Goal: Task Accomplishment & Management: Use online tool/utility

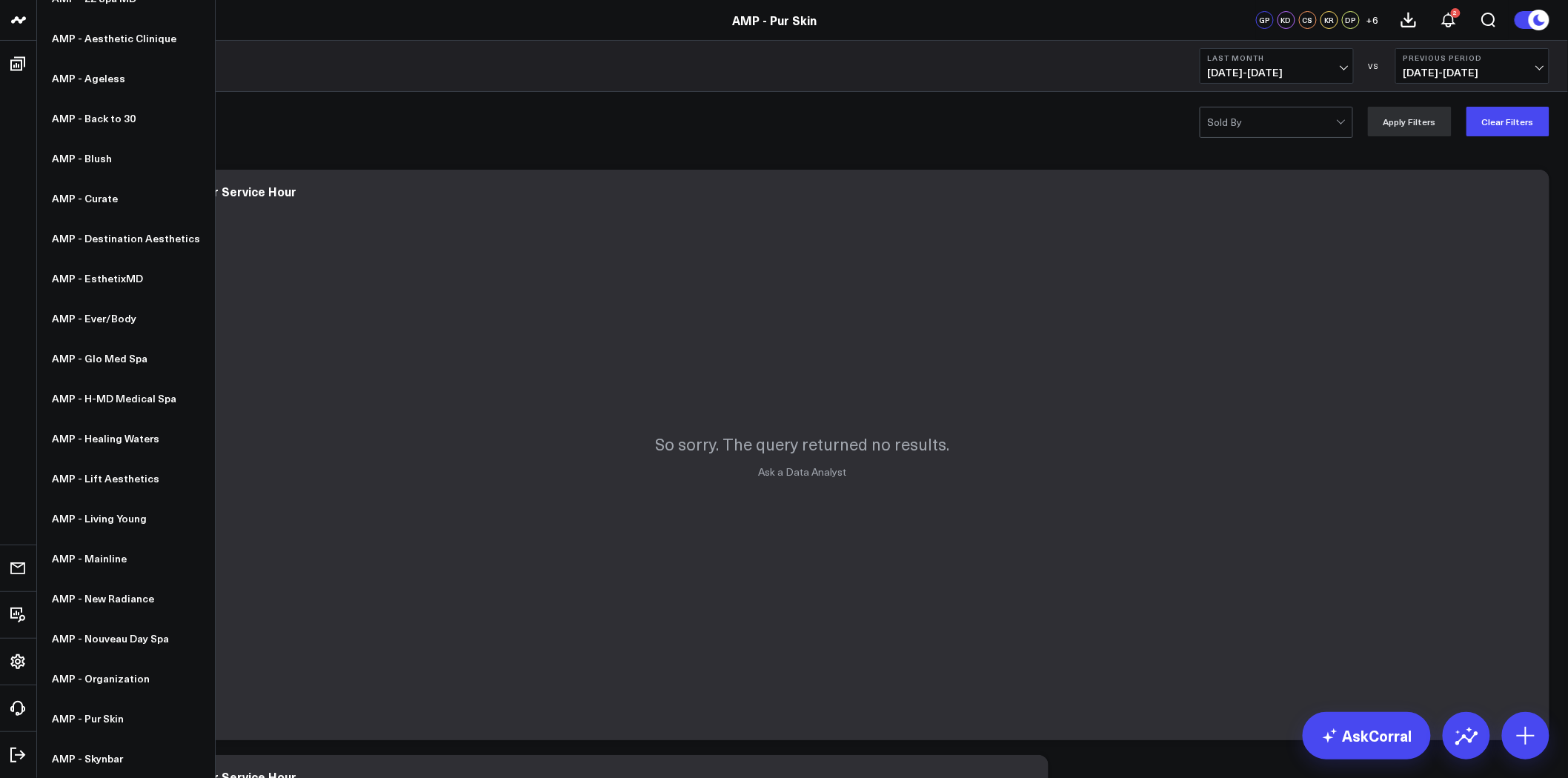
scroll to position [137, 0]
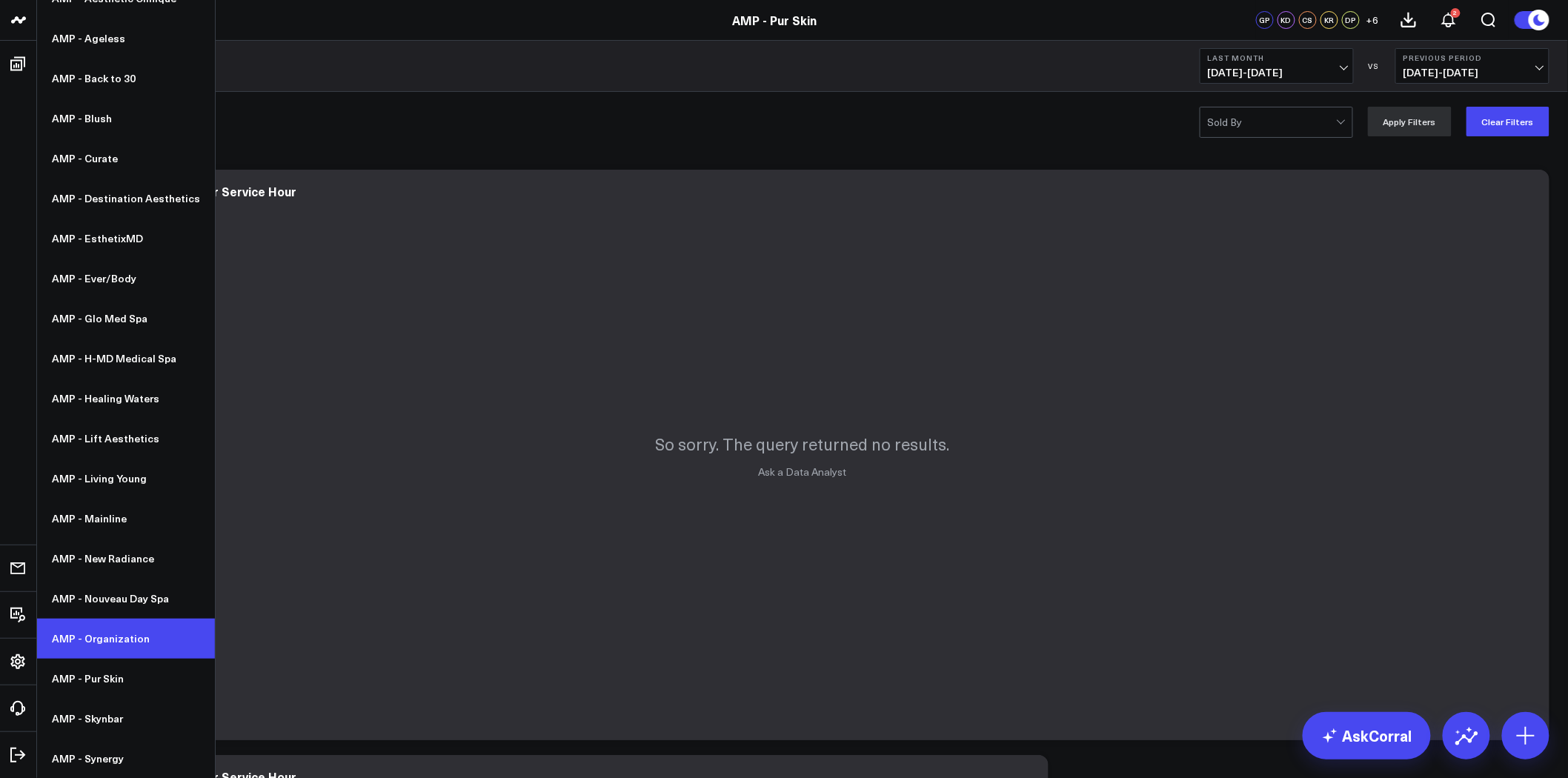
click at [109, 634] on link "AMP - Organization" at bounding box center [126, 638] width 178 height 40
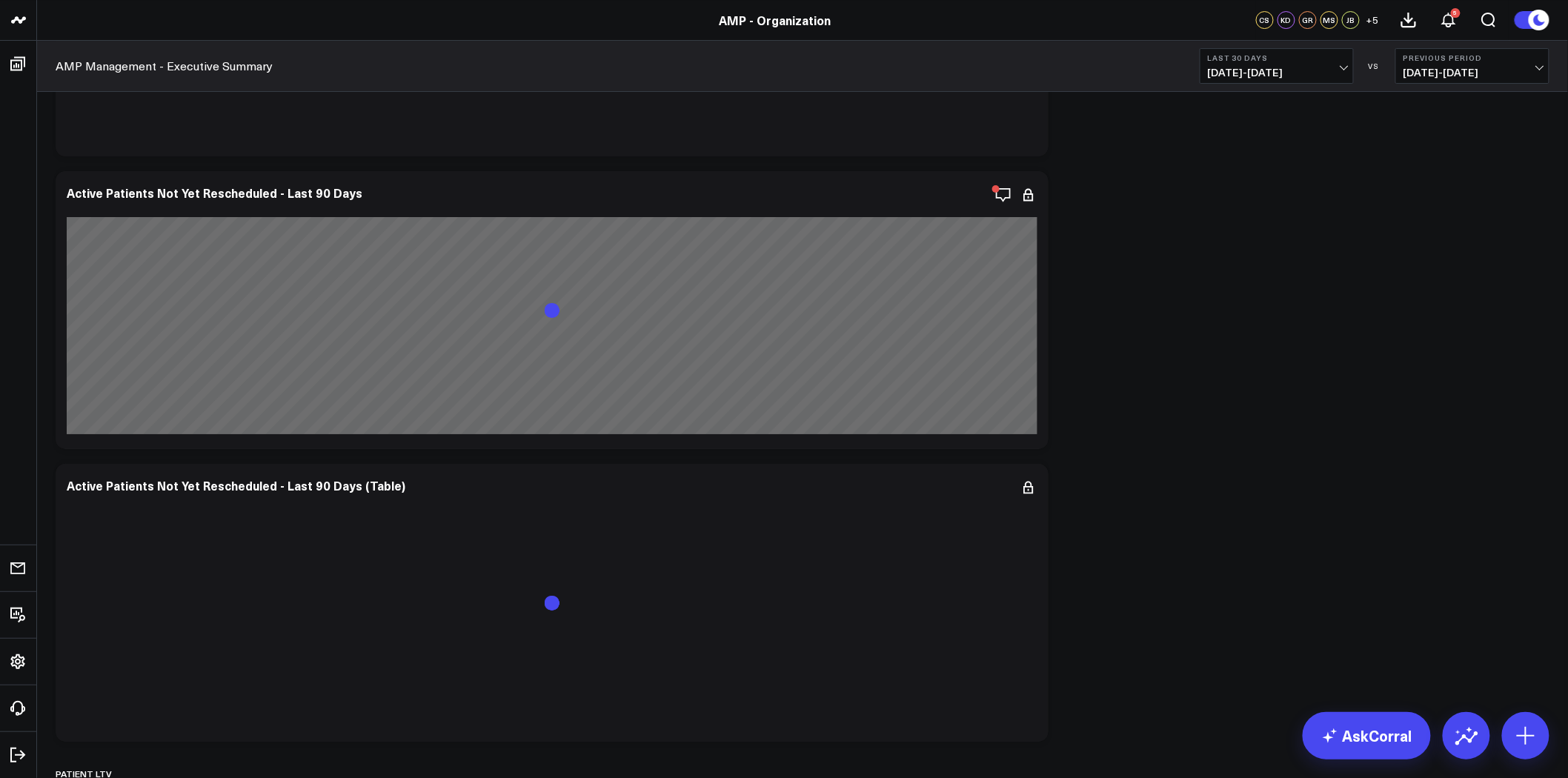
scroll to position [6680, 0]
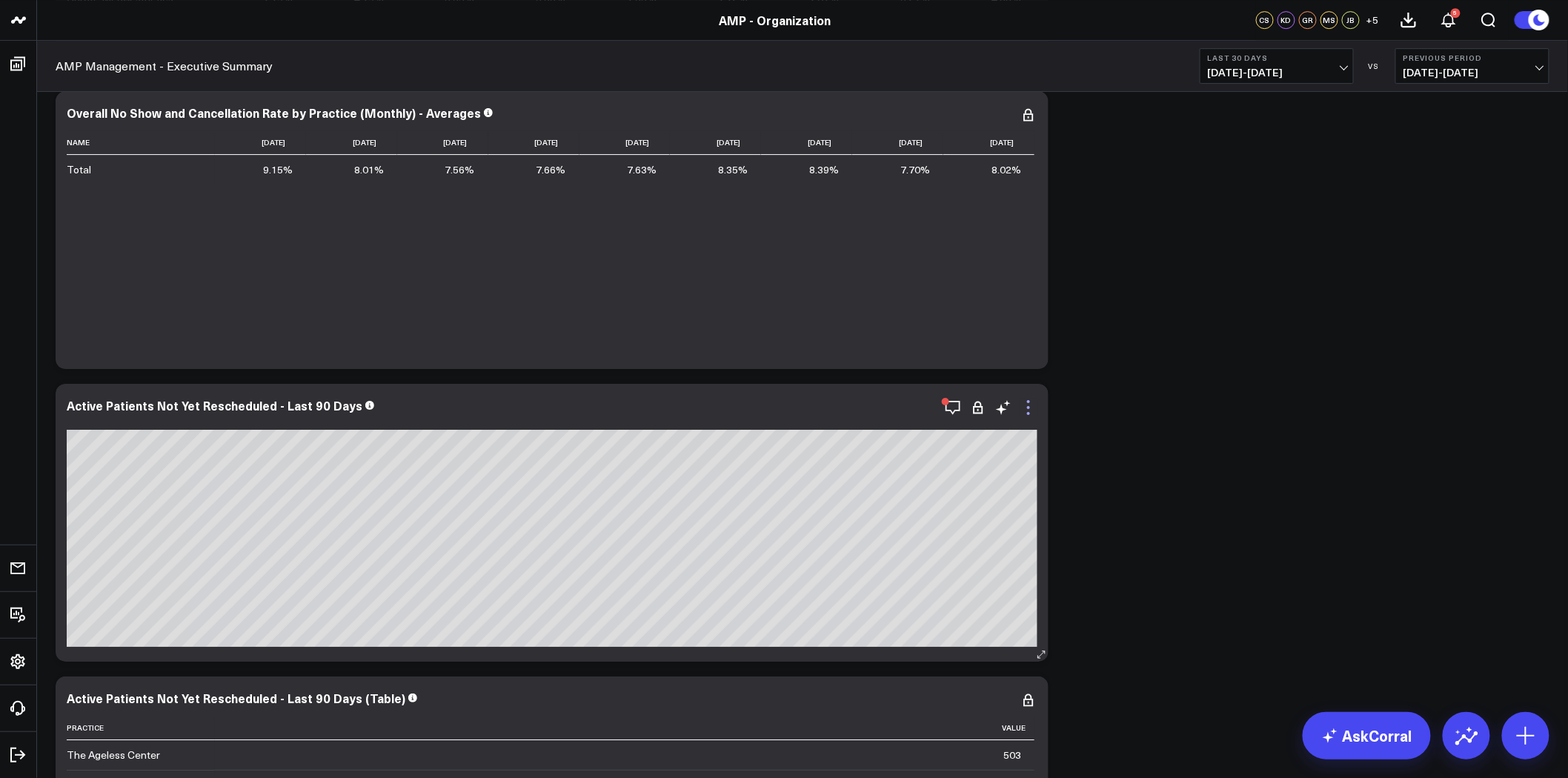
click at [1030, 415] on icon at bounding box center [1028, 407] width 18 height 18
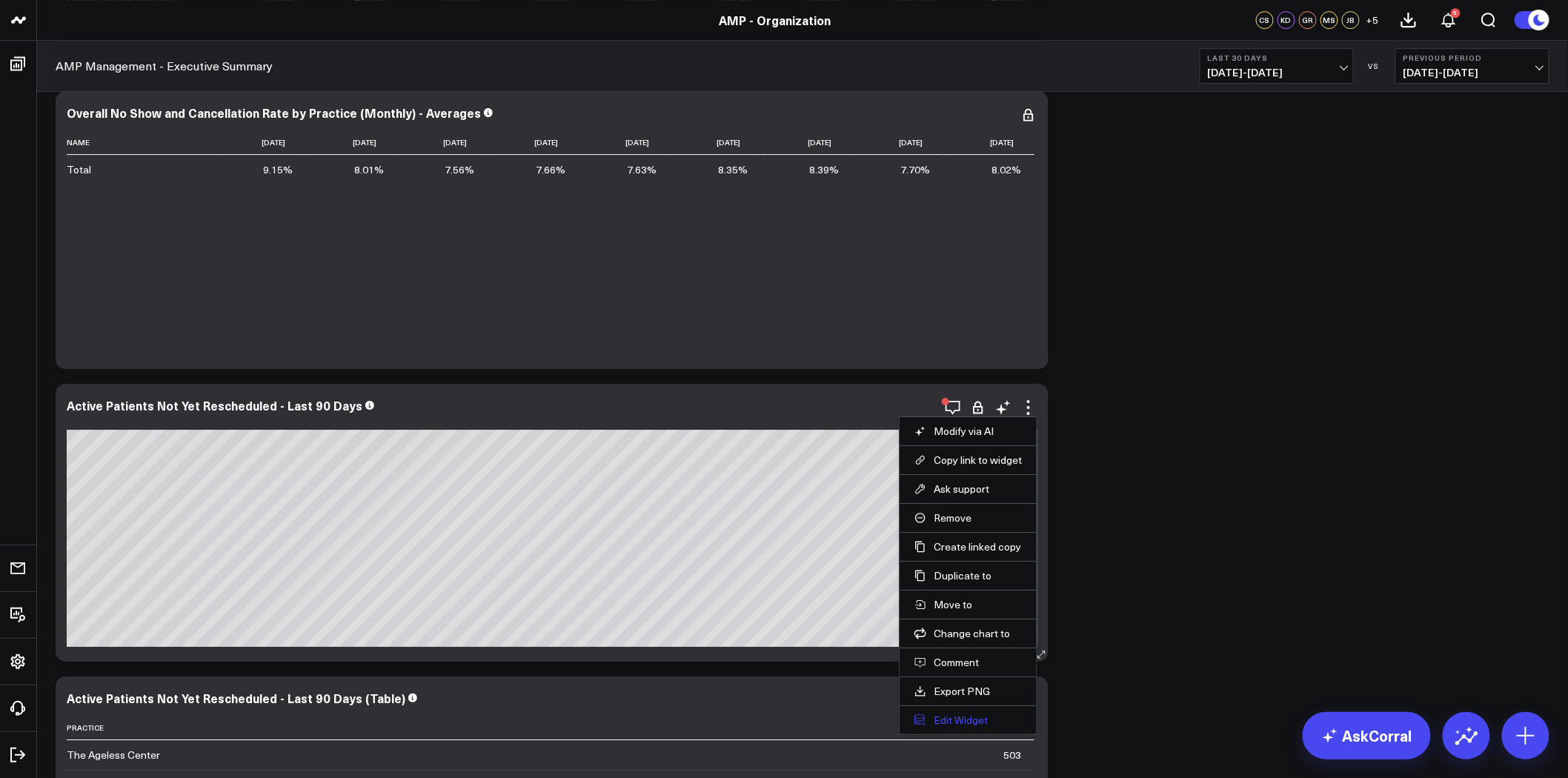
click at [946, 716] on button "Edit Widget" at bounding box center [968, 720] width 108 height 14
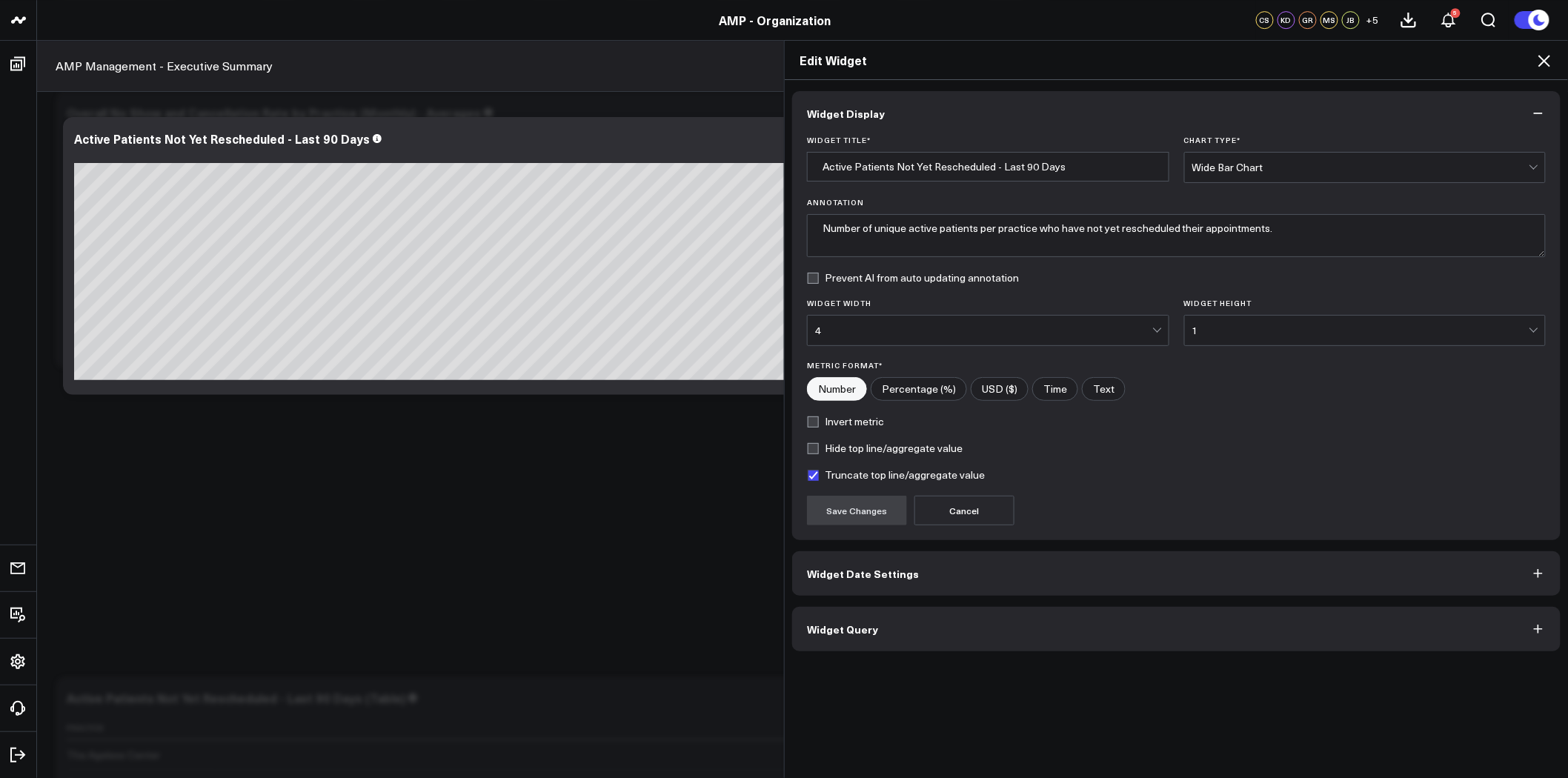
click at [1020, 616] on button "Widget Query" at bounding box center [1176, 628] width 768 height 44
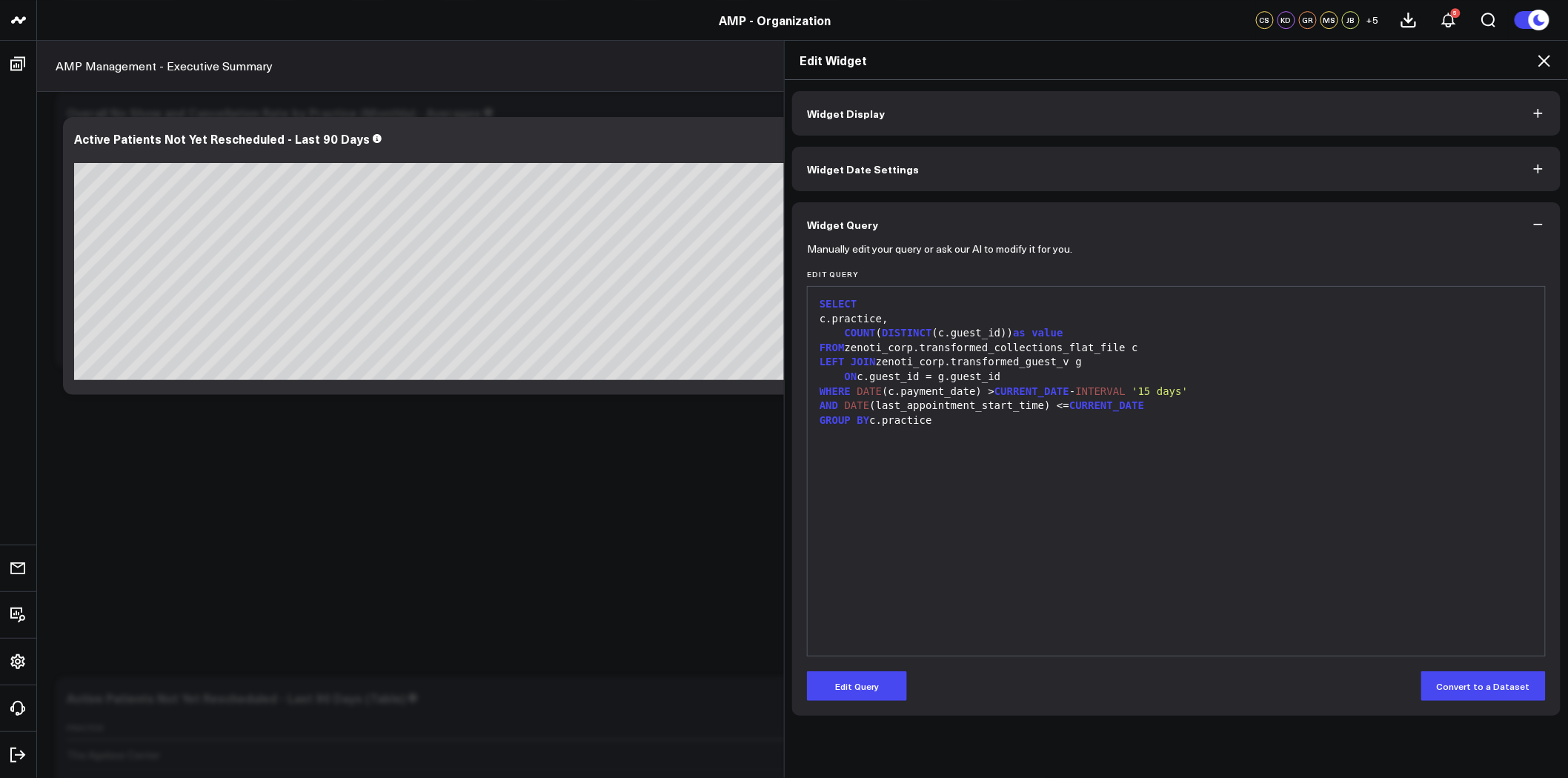
click at [914, 420] on div "GROUP BY c.practice" at bounding box center [1176, 420] width 723 height 15
click at [922, 423] on div "GROUP BY c.practice" at bounding box center [1176, 420] width 723 height 15
click at [860, 695] on button "Edit Query" at bounding box center [856, 686] width 100 height 30
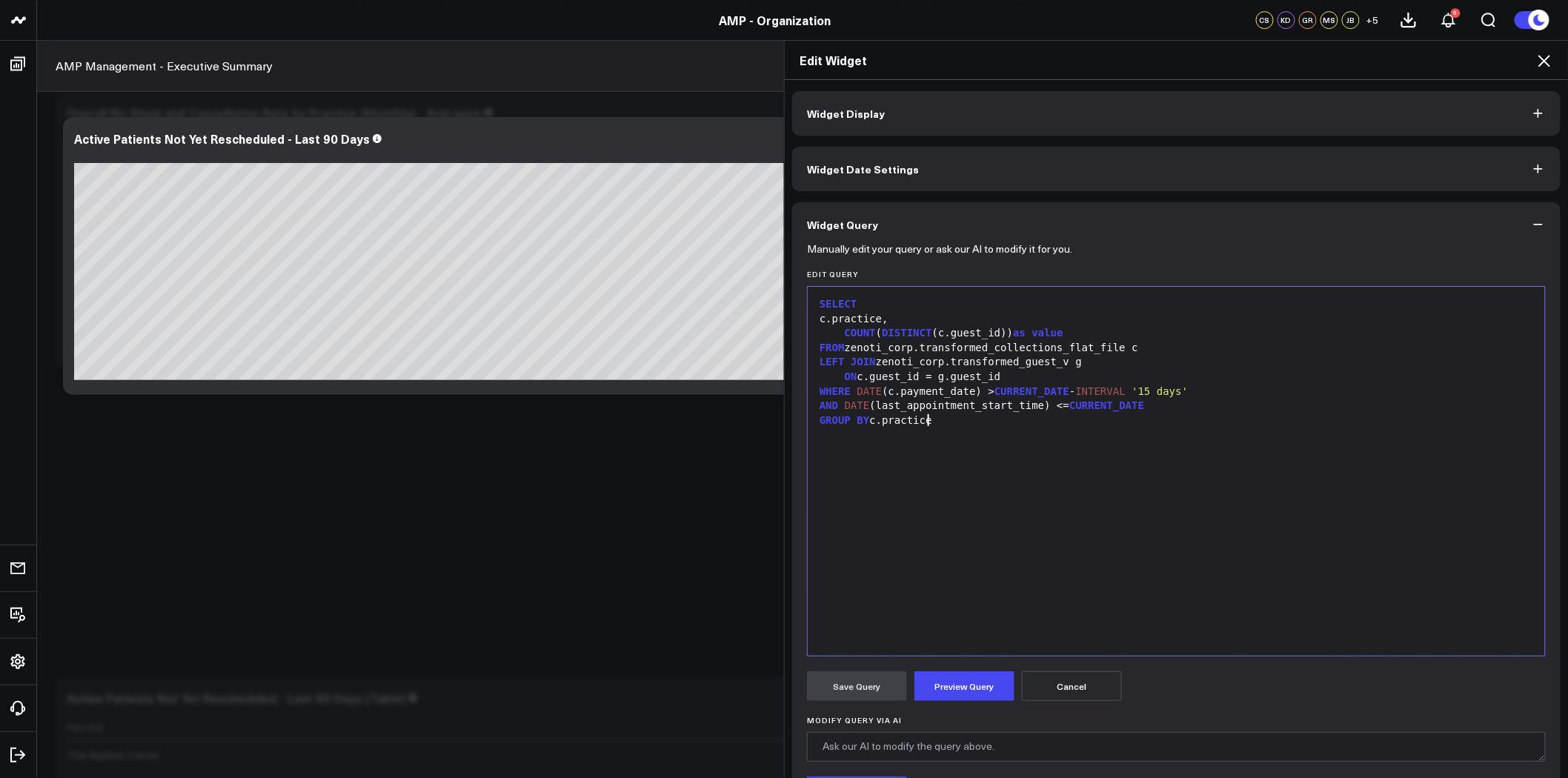
click at [989, 451] on div "SELECT c.practice, COUNT ( DISTINCT (c.guest_id)) as value FROM zenoti_corp.tra…" at bounding box center [1176, 471] width 723 height 354
click at [1548, 59] on icon at bounding box center [1544, 61] width 18 height 18
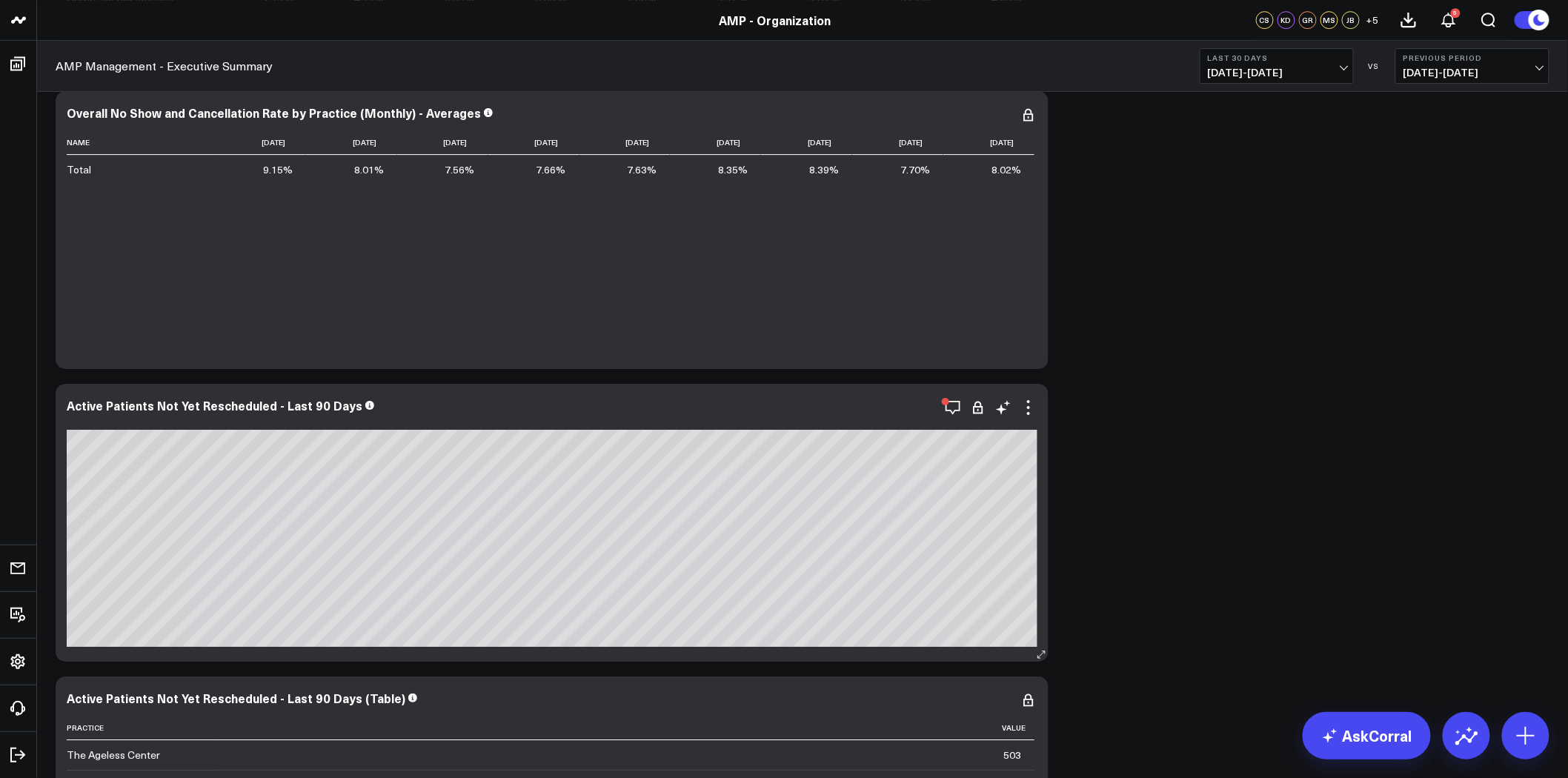
click at [1036, 417] on div at bounding box center [552, 421] width 971 height 10
click at [1027, 404] on icon at bounding box center [1028, 407] width 18 height 18
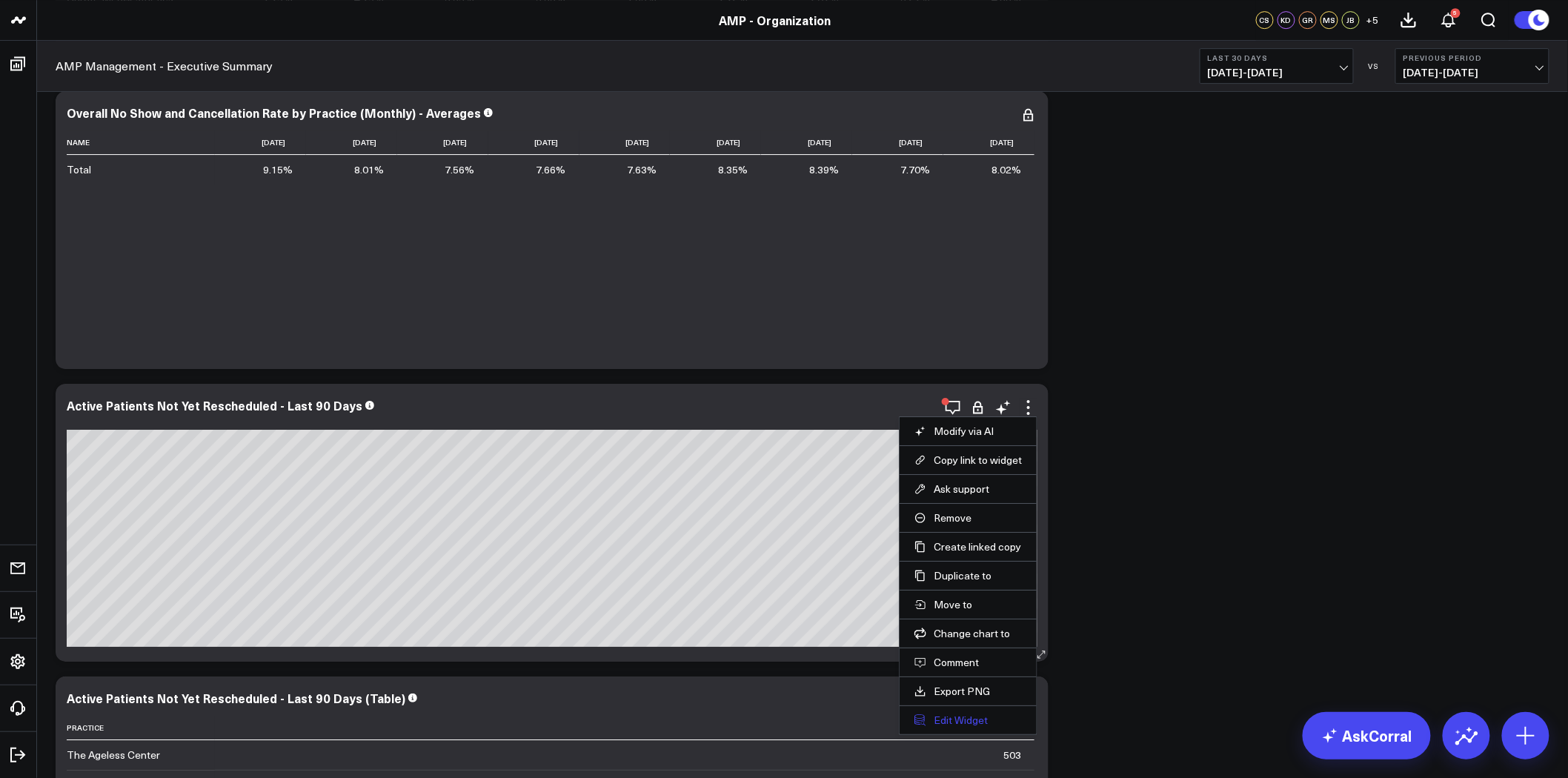
click at [950, 714] on button "Edit Widget" at bounding box center [968, 720] width 108 height 14
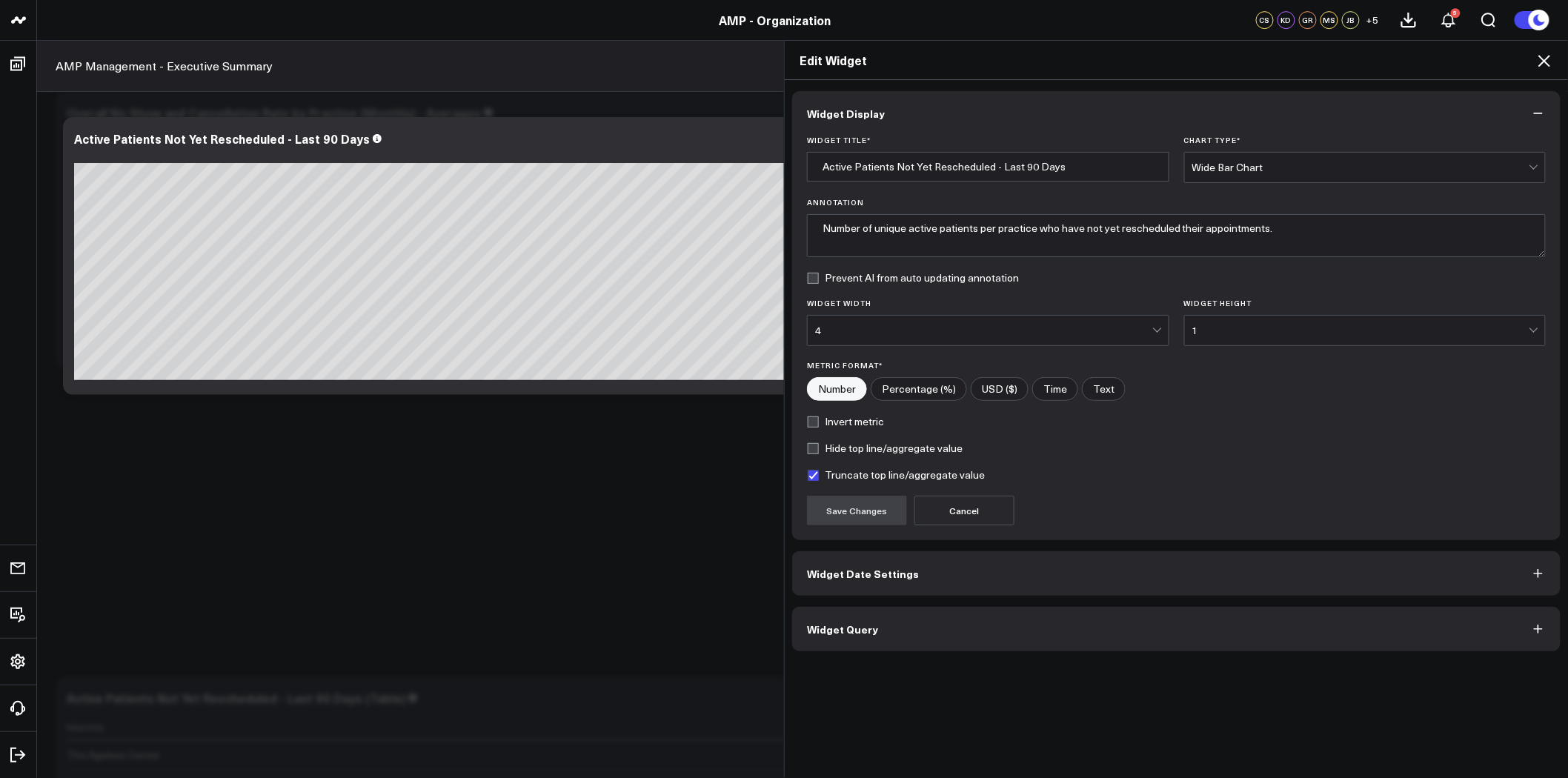
click at [945, 623] on button "Widget Query" at bounding box center [1176, 628] width 768 height 44
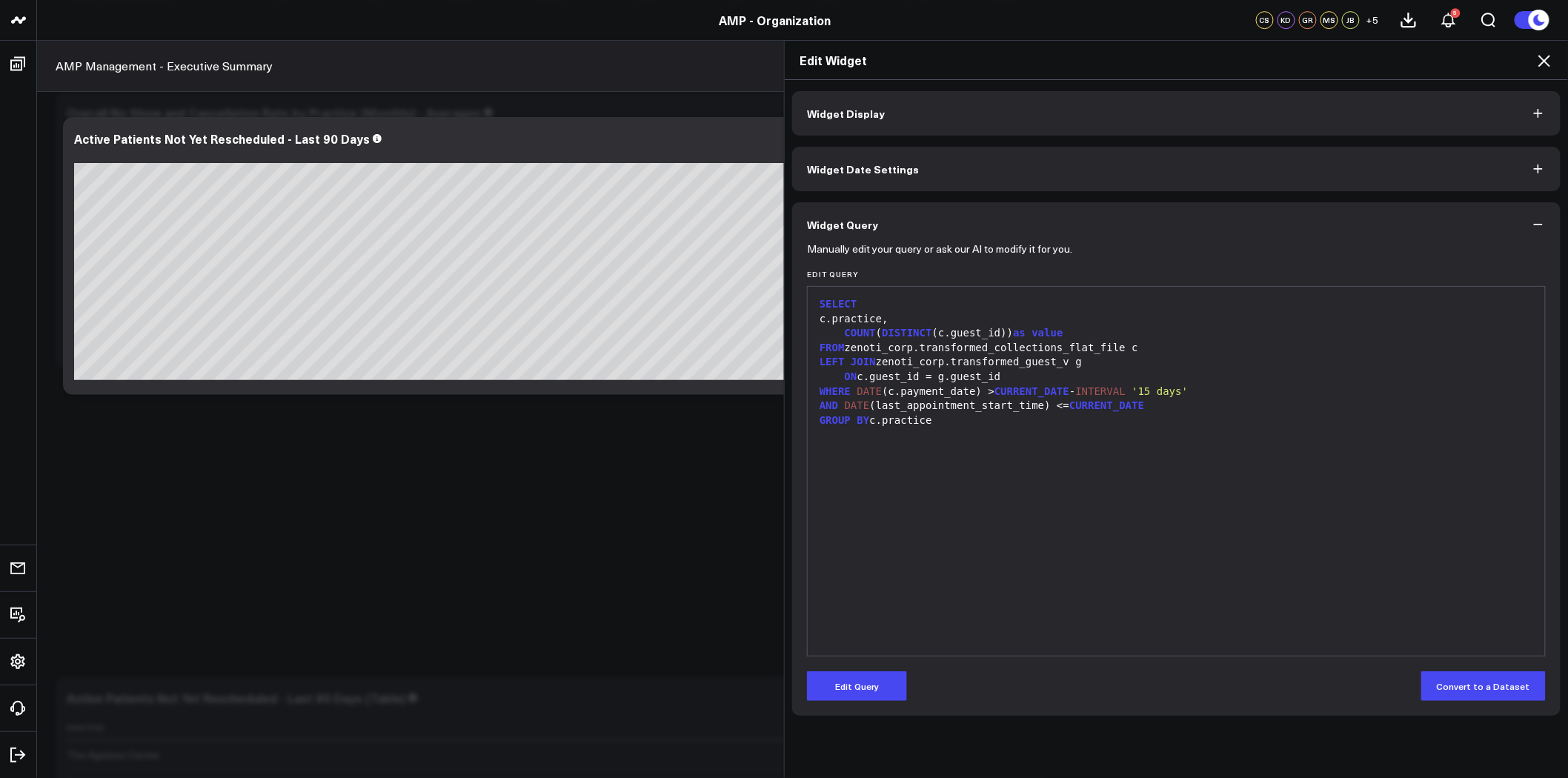
click at [914, 183] on button "Widget Date Settings" at bounding box center [1176, 169] width 768 height 44
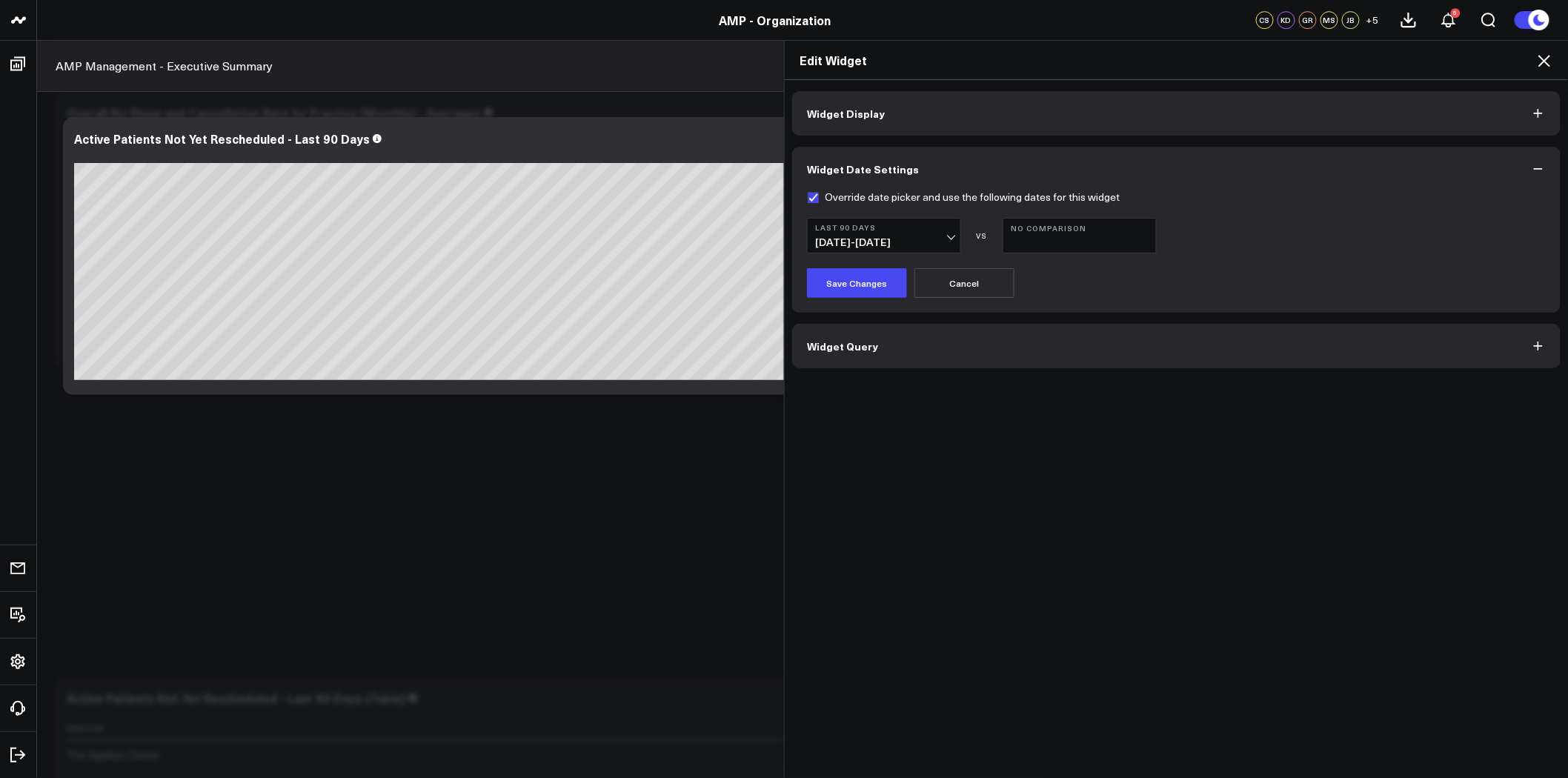
click at [895, 114] on button "Widget Display" at bounding box center [1176, 114] width 768 height 44
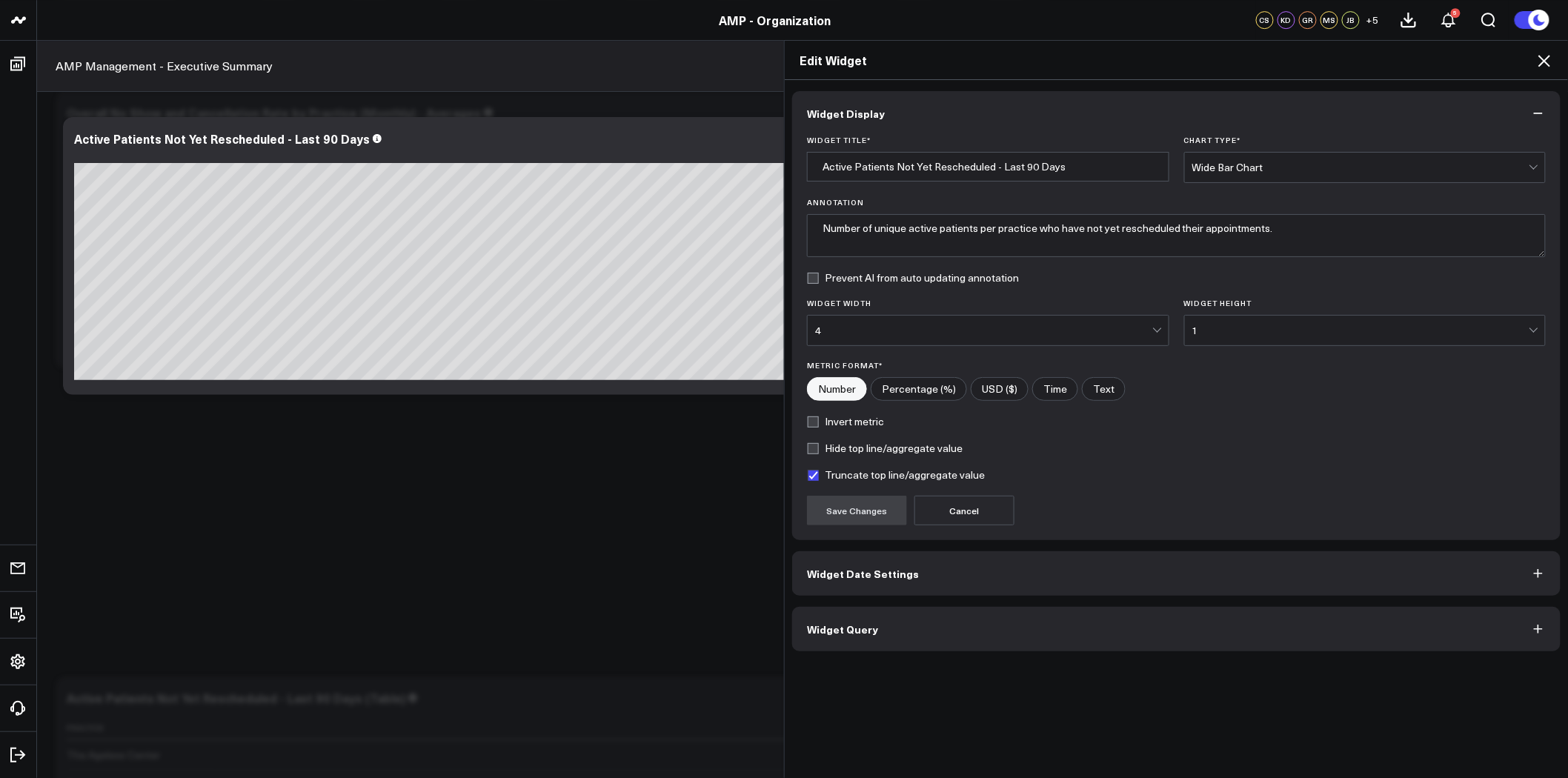
click at [1544, 60] on icon at bounding box center [1544, 61] width 12 height 12
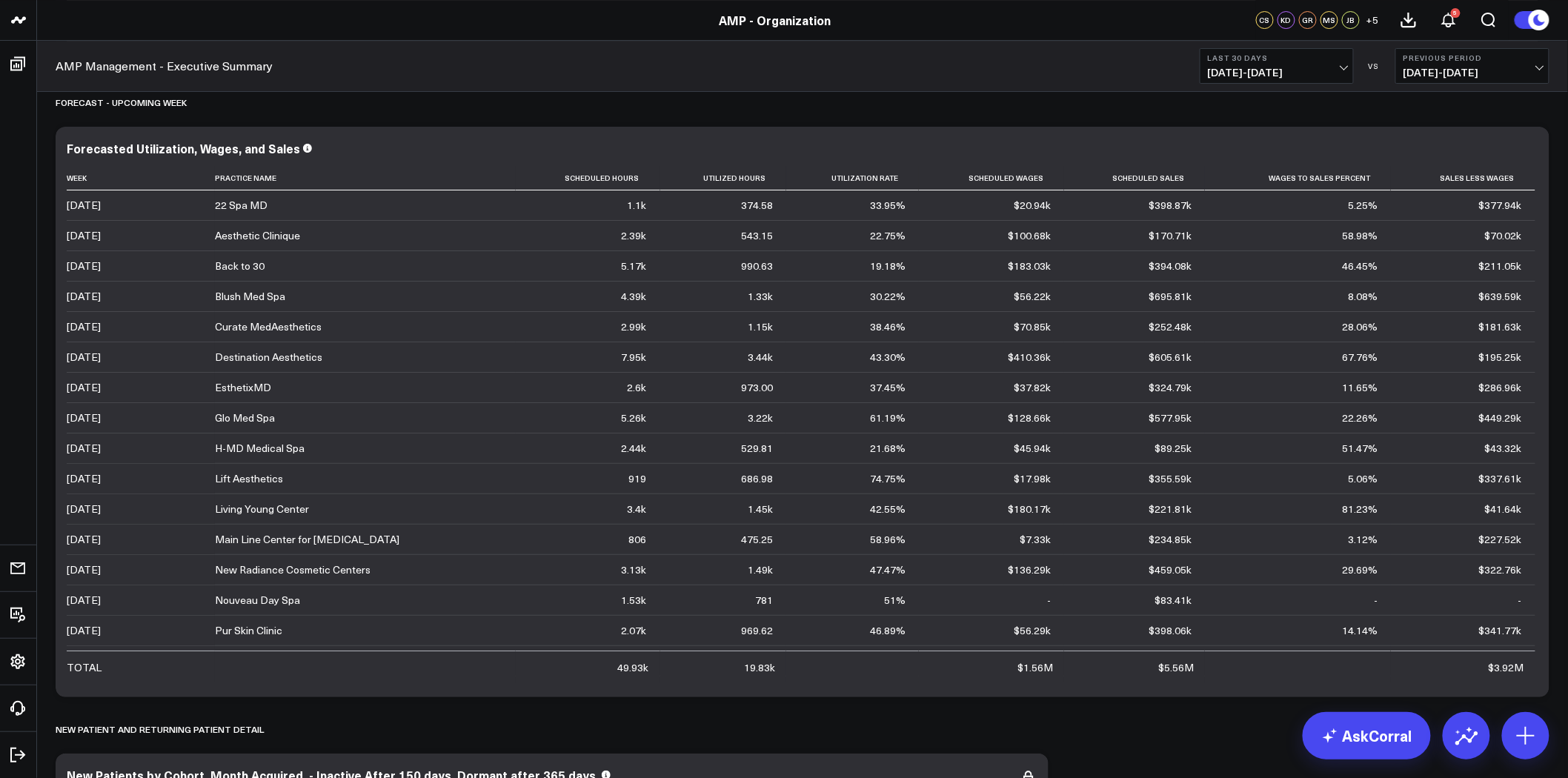
scroll to position [4567, 0]
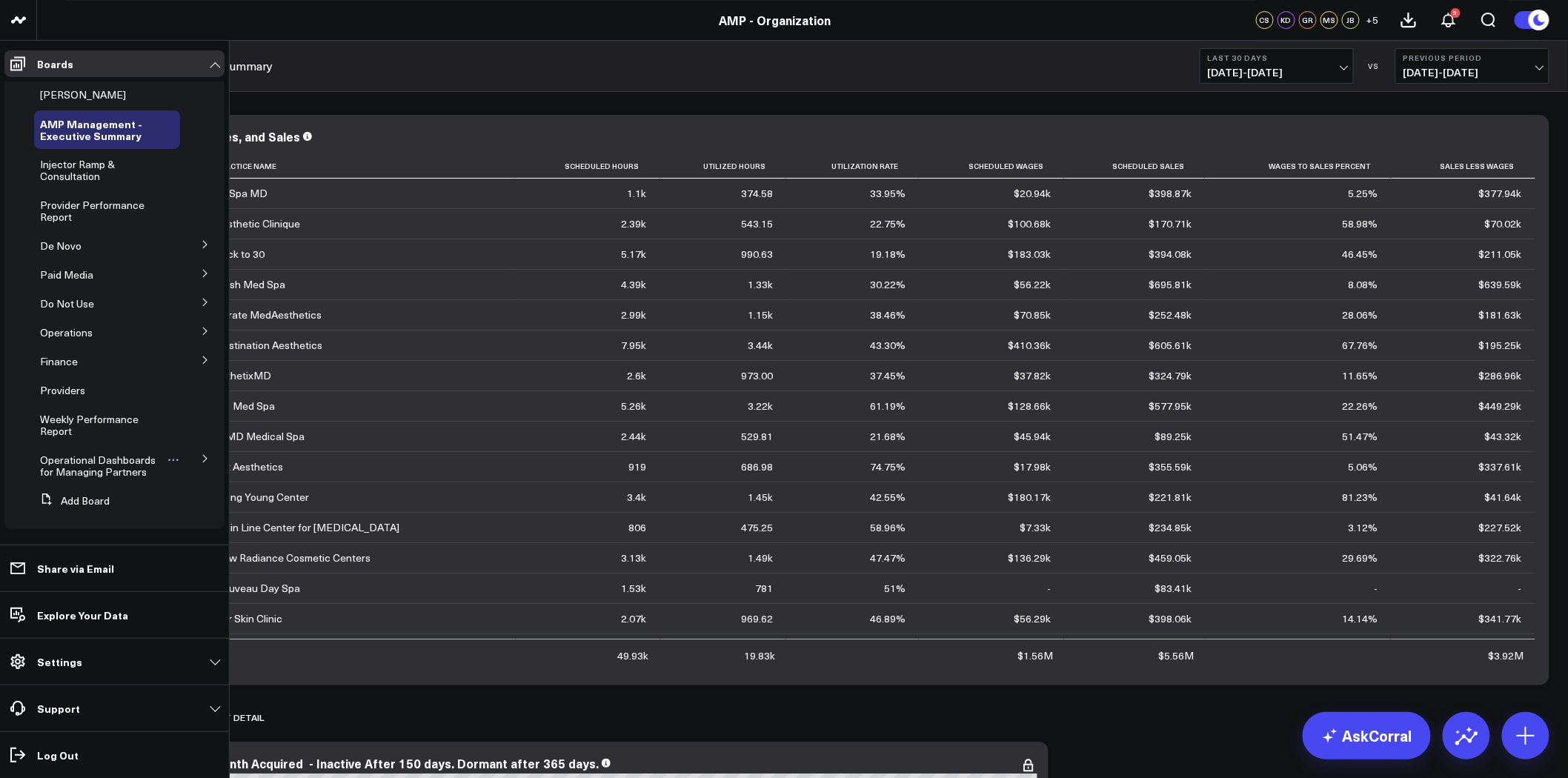
click at [128, 468] on span "Operational Dashboards for Managing Partners" at bounding box center [98, 465] width 115 height 26
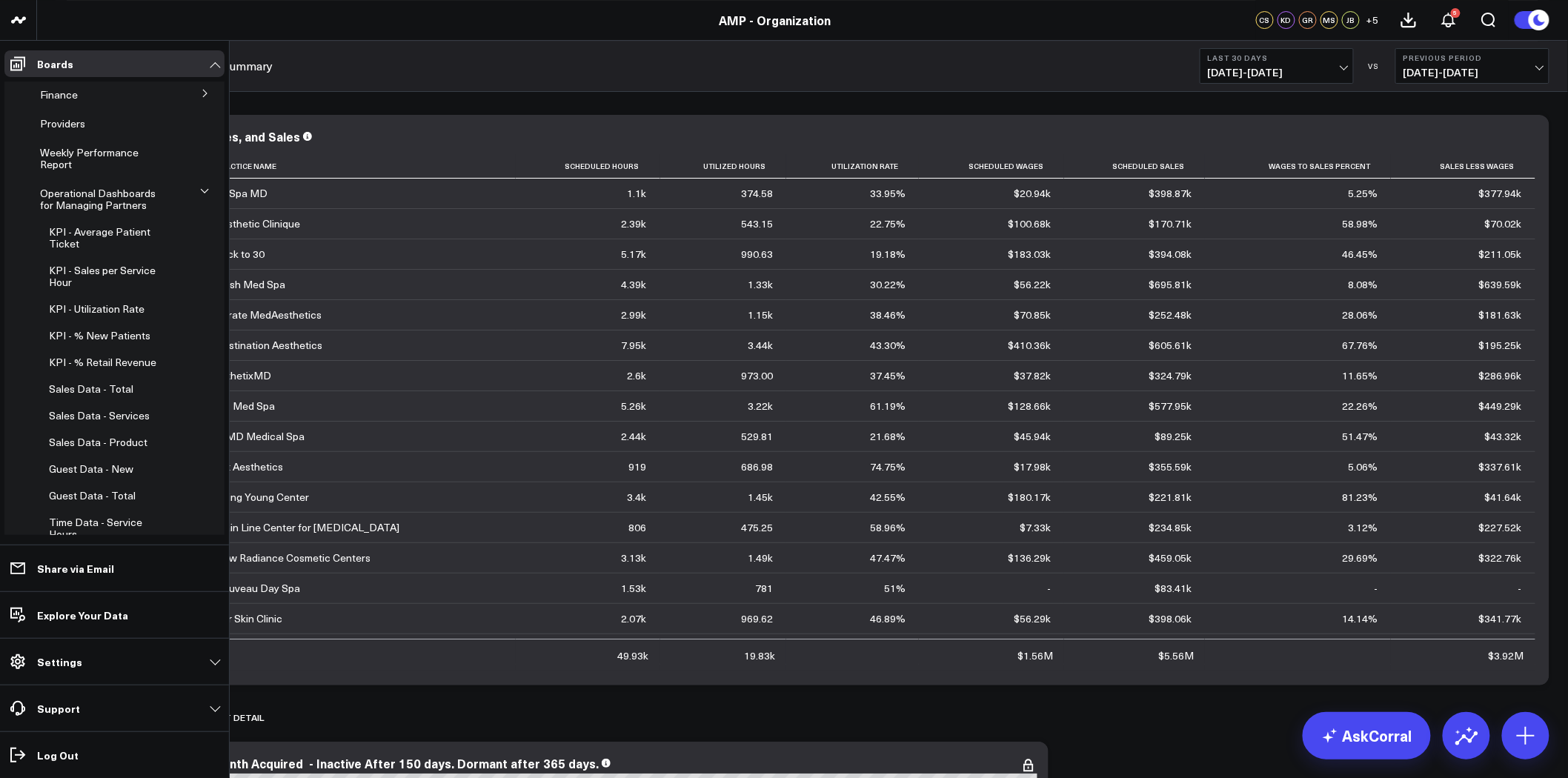
scroll to position [141, 0]
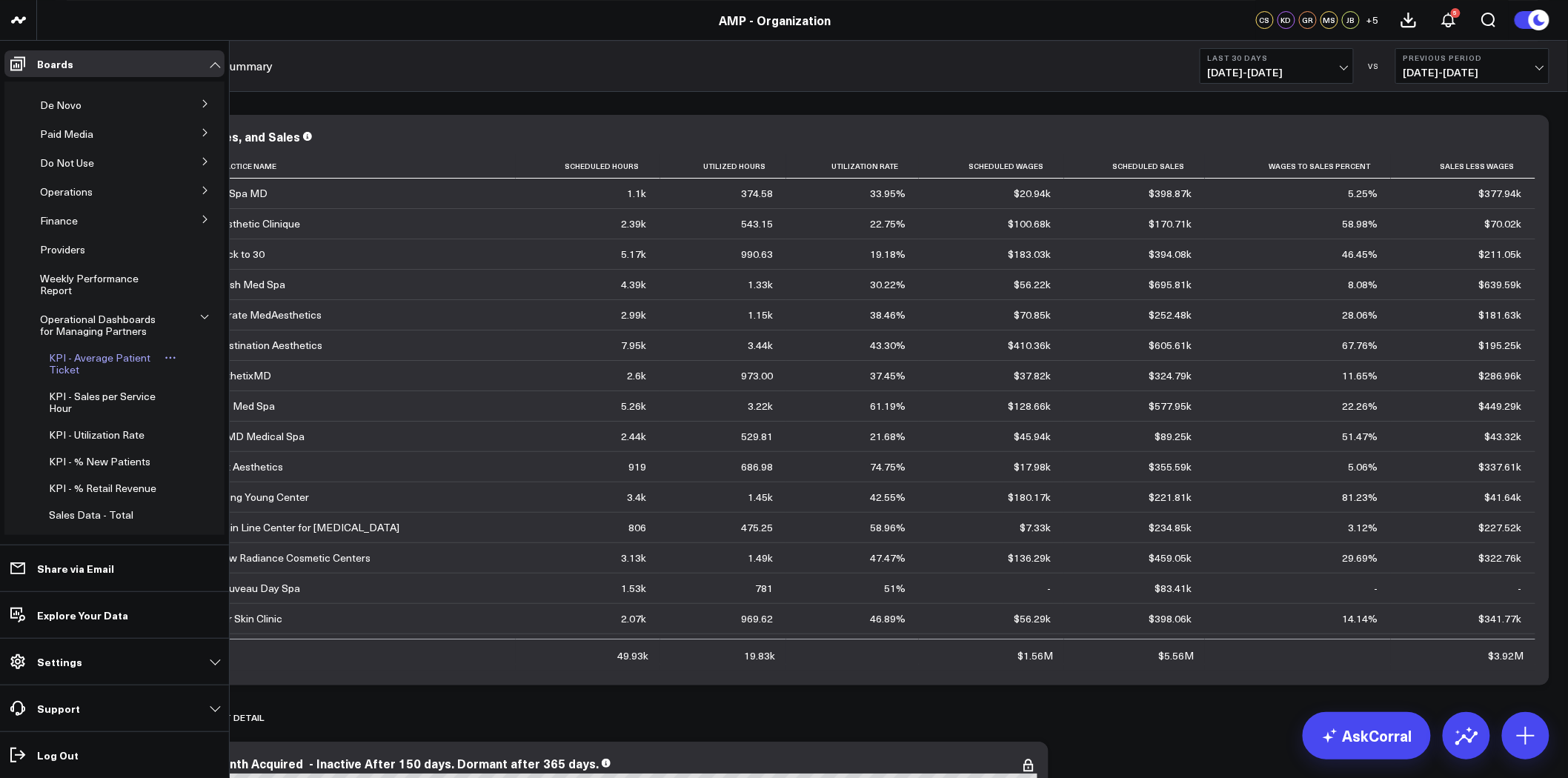
click at [104, 357] on span "KPI - Average Patient Ticket" at bounding box center [99, 363] width 102 height 26
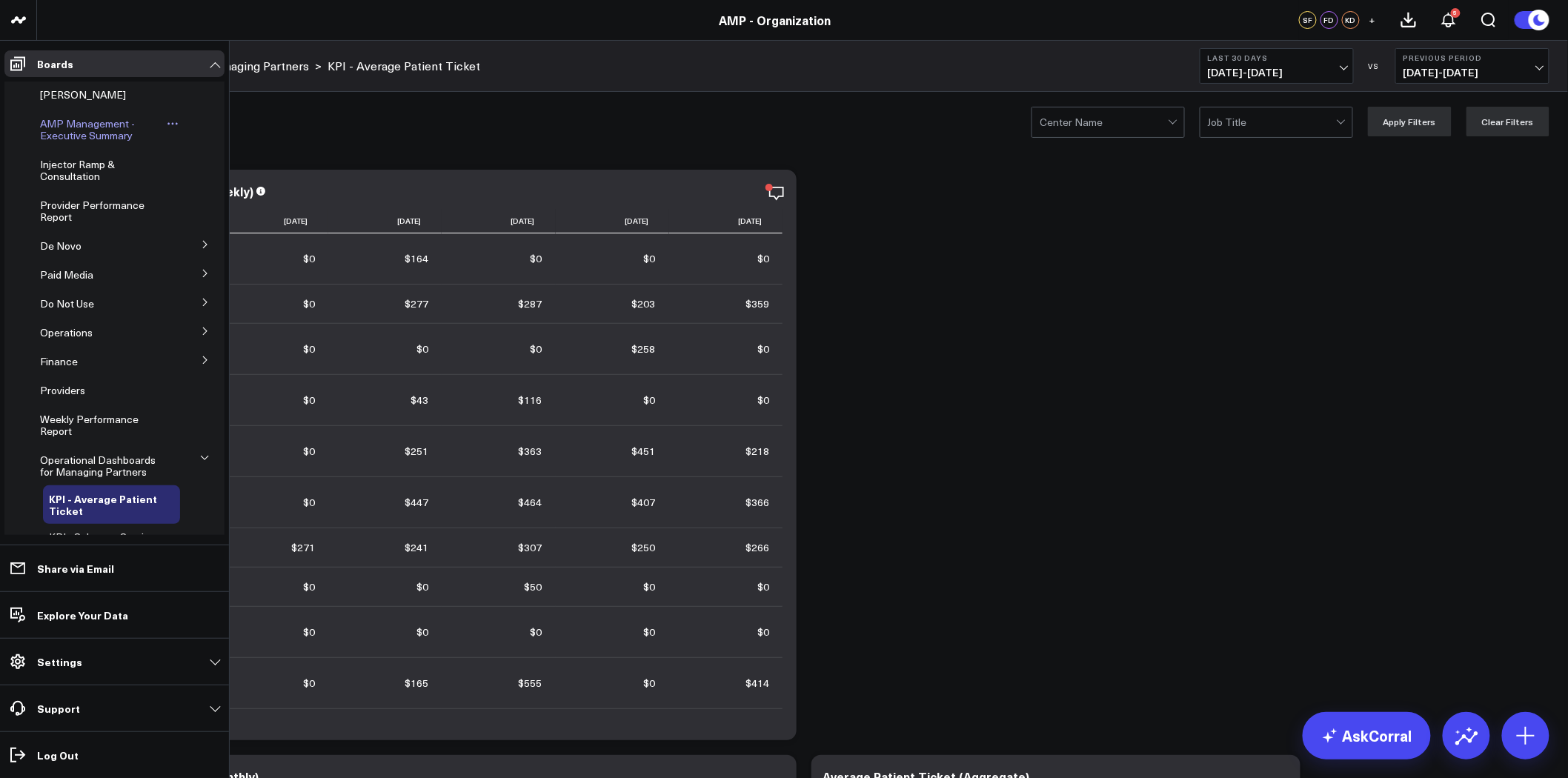
click at [97, 130] on span "AMP Management - Executive Summary" at bounding box center [87, 129] width 95 height 26
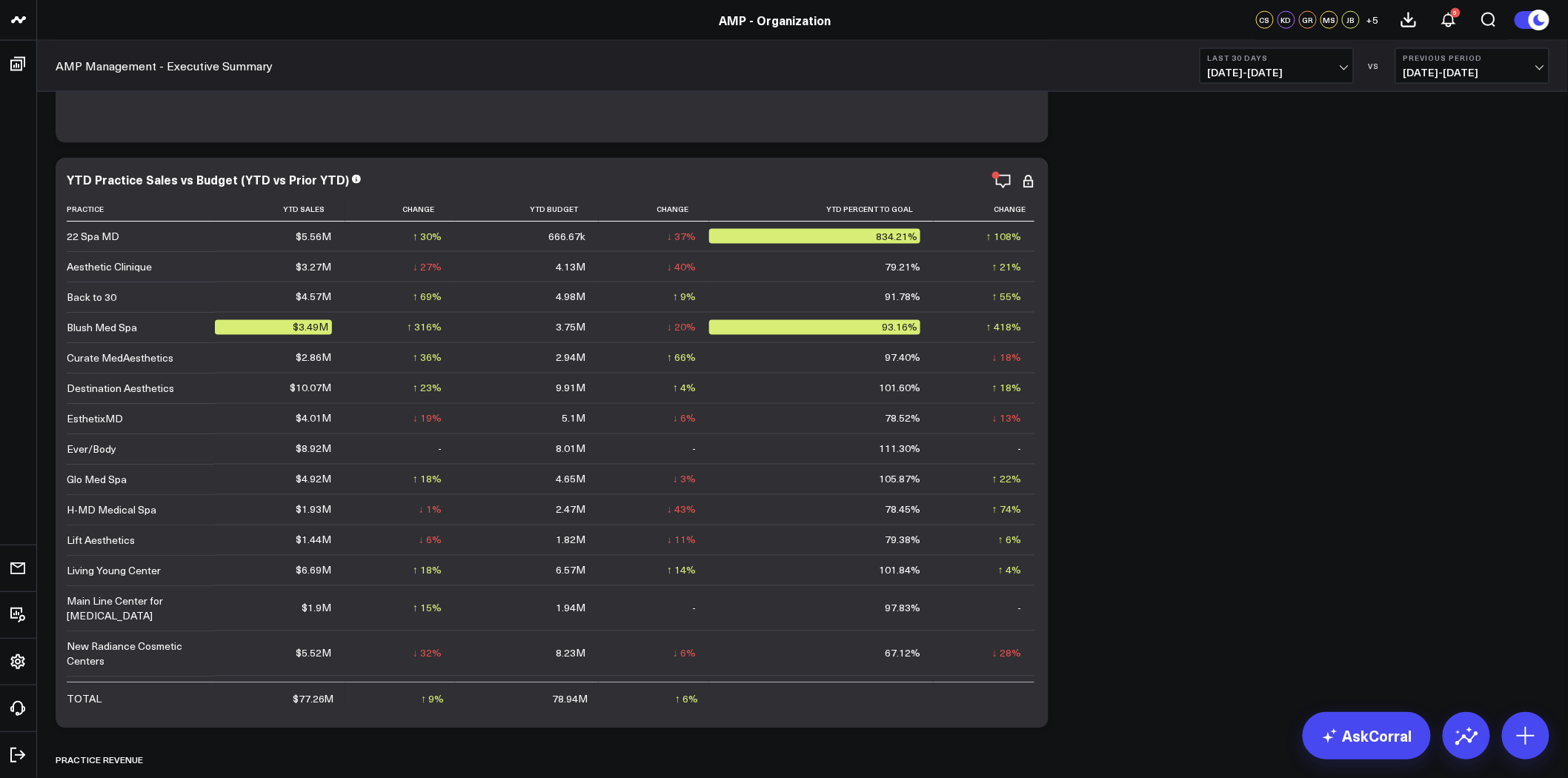
scroll to position [926, 0]
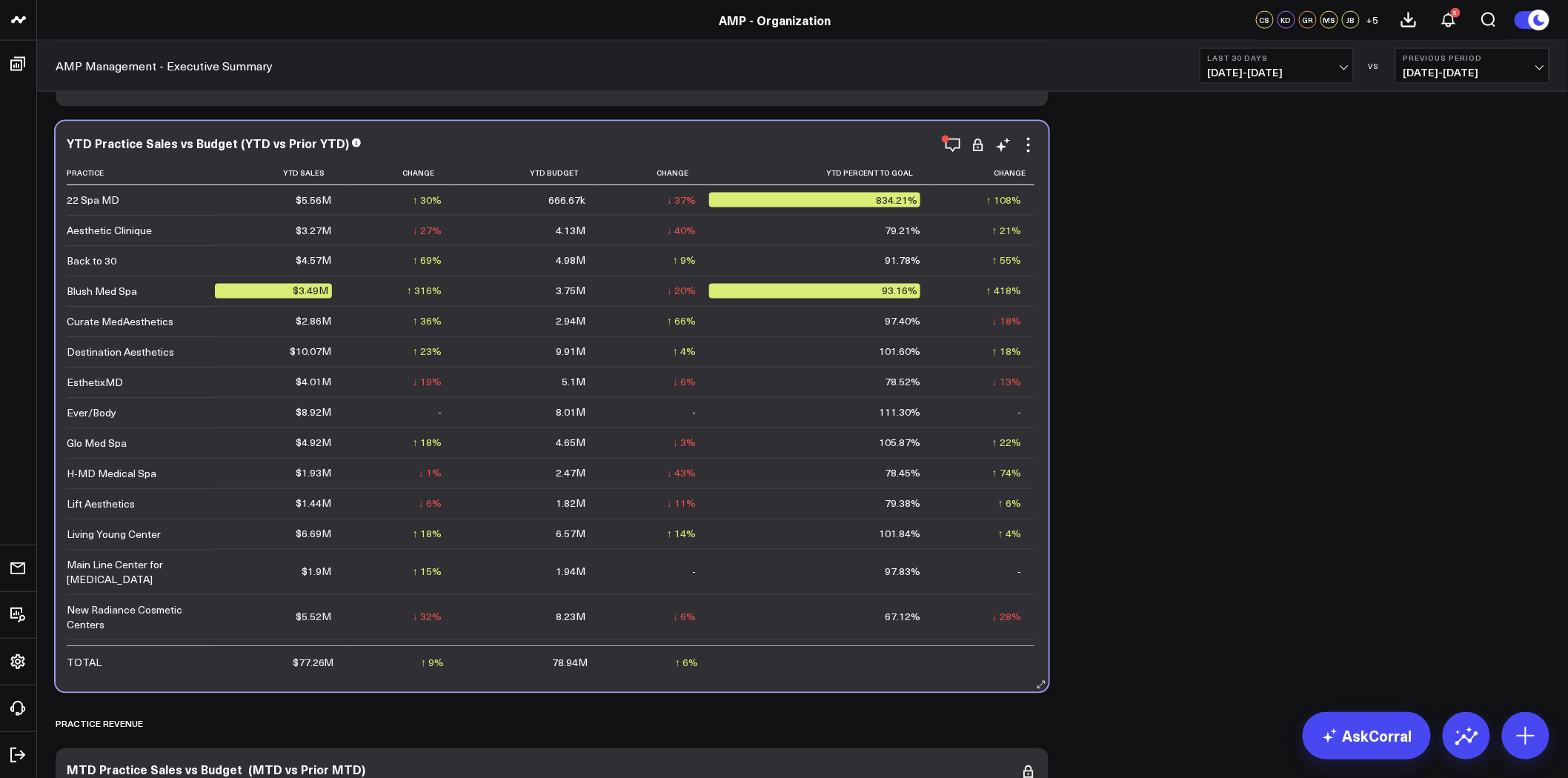
click at [426, 302] on td "↑ 316% Previous $838.42k" at bounding box center [400, 291] width 109 height 31
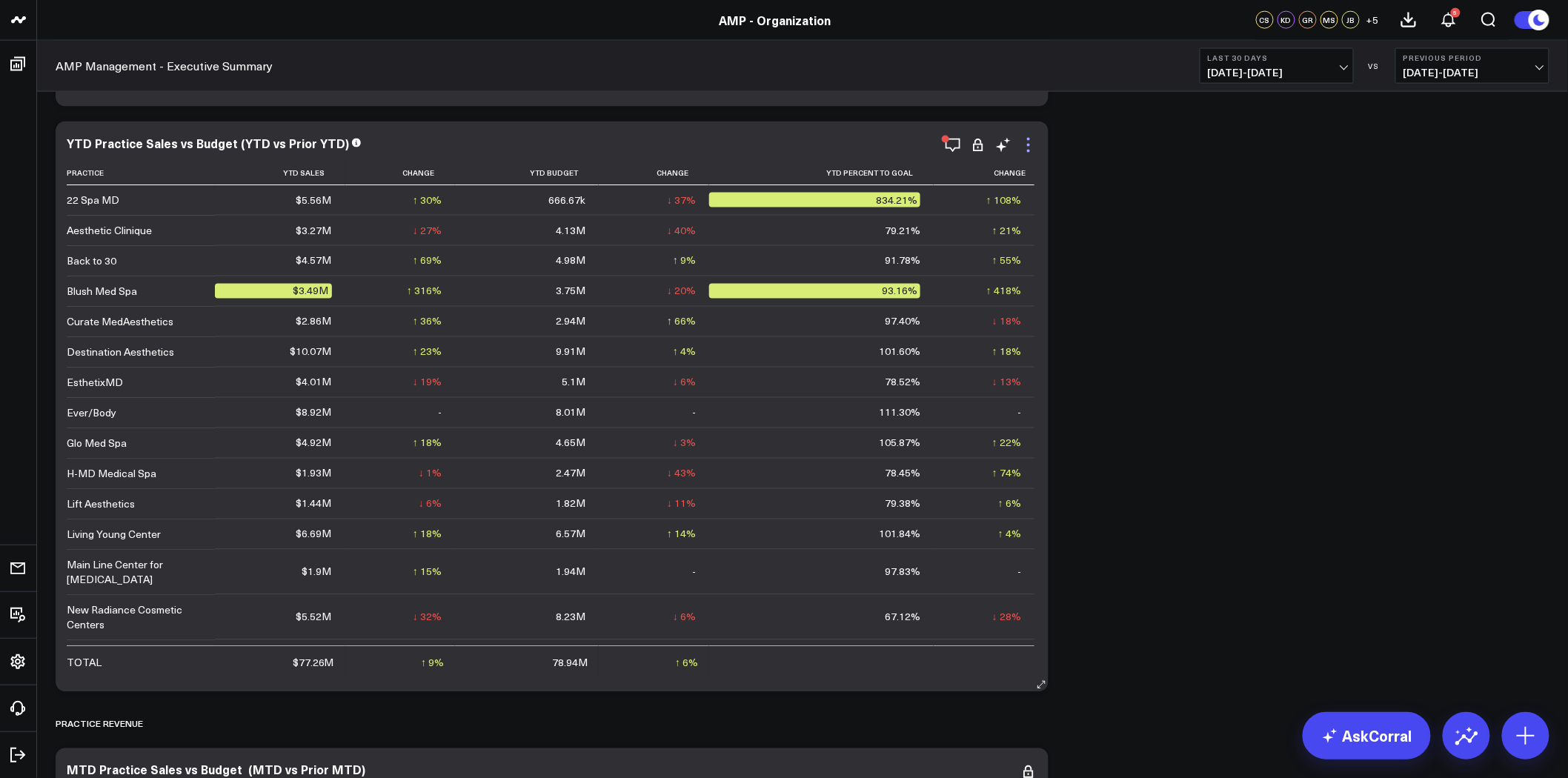
click at [1027, 143] on icon at bounding box center [1028, 144] width 18 height 18
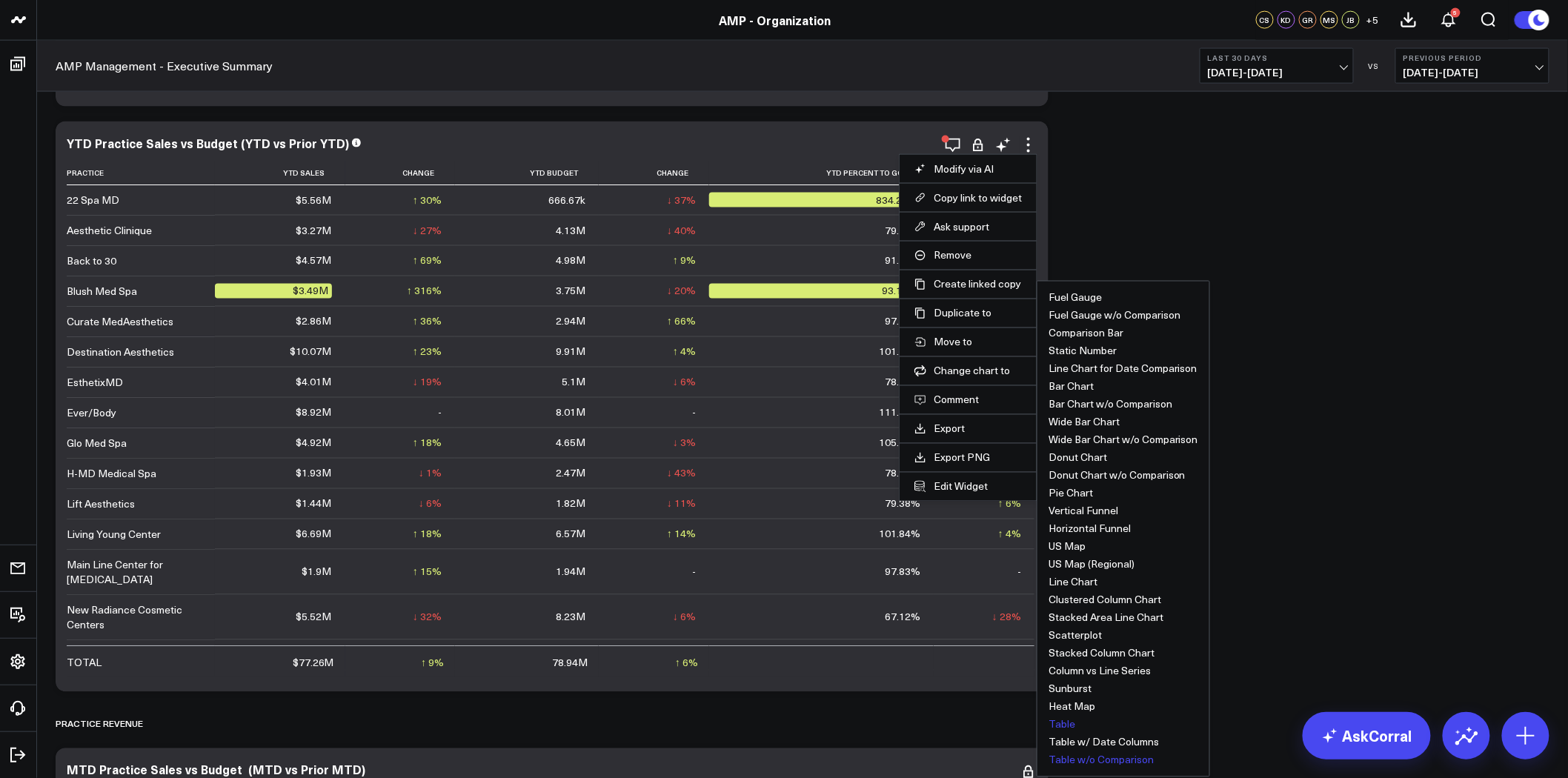
click at [1108, 758] on button "Table w/o Comparison" at bounding box center [1101, 760] width 105 height 10
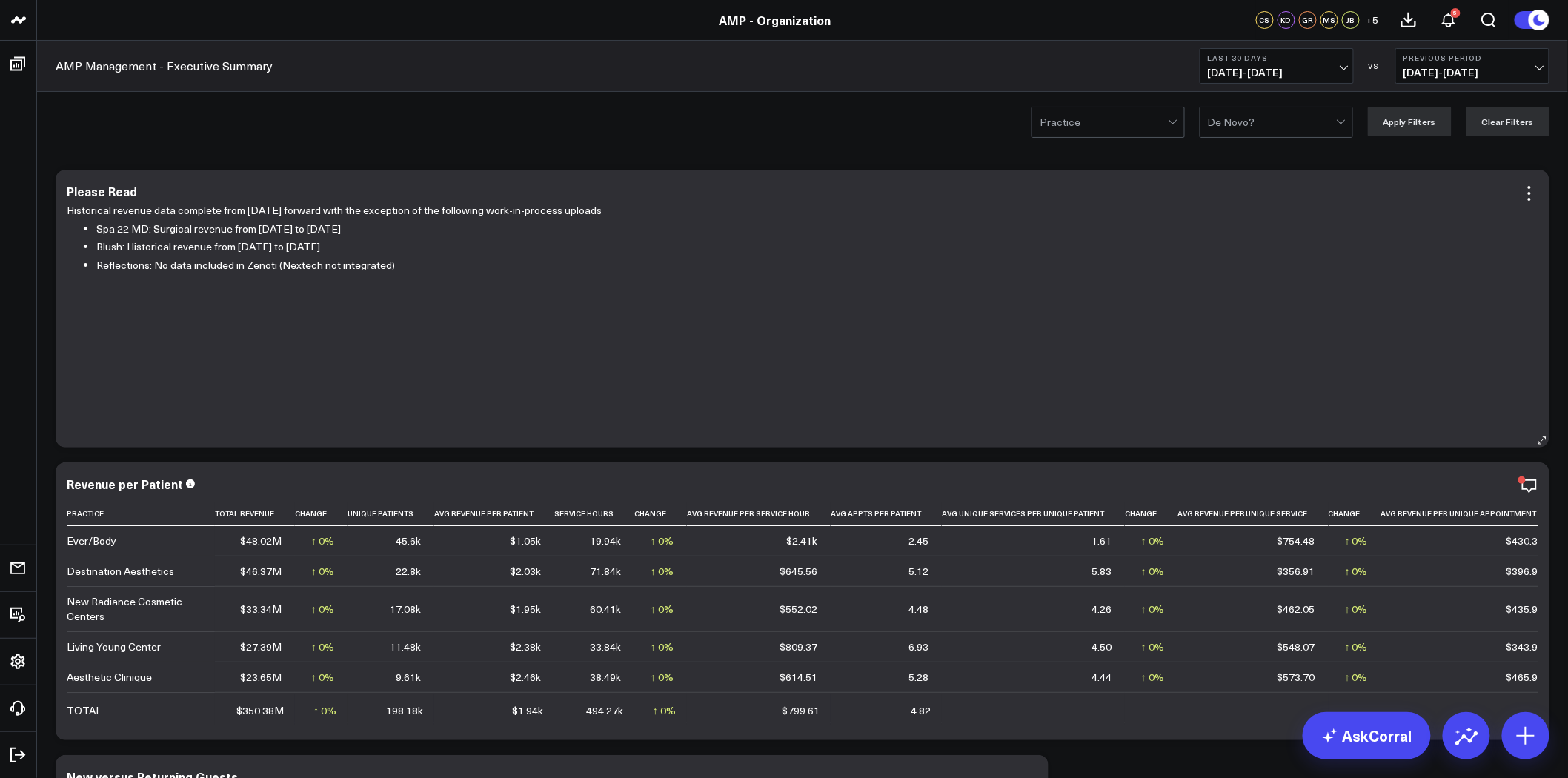
click at [1246, 296] on div "Historical revenue data complete from 1/1/24 forward with the exception of the …" at bounding box center [802, 317] width 1471 height 231
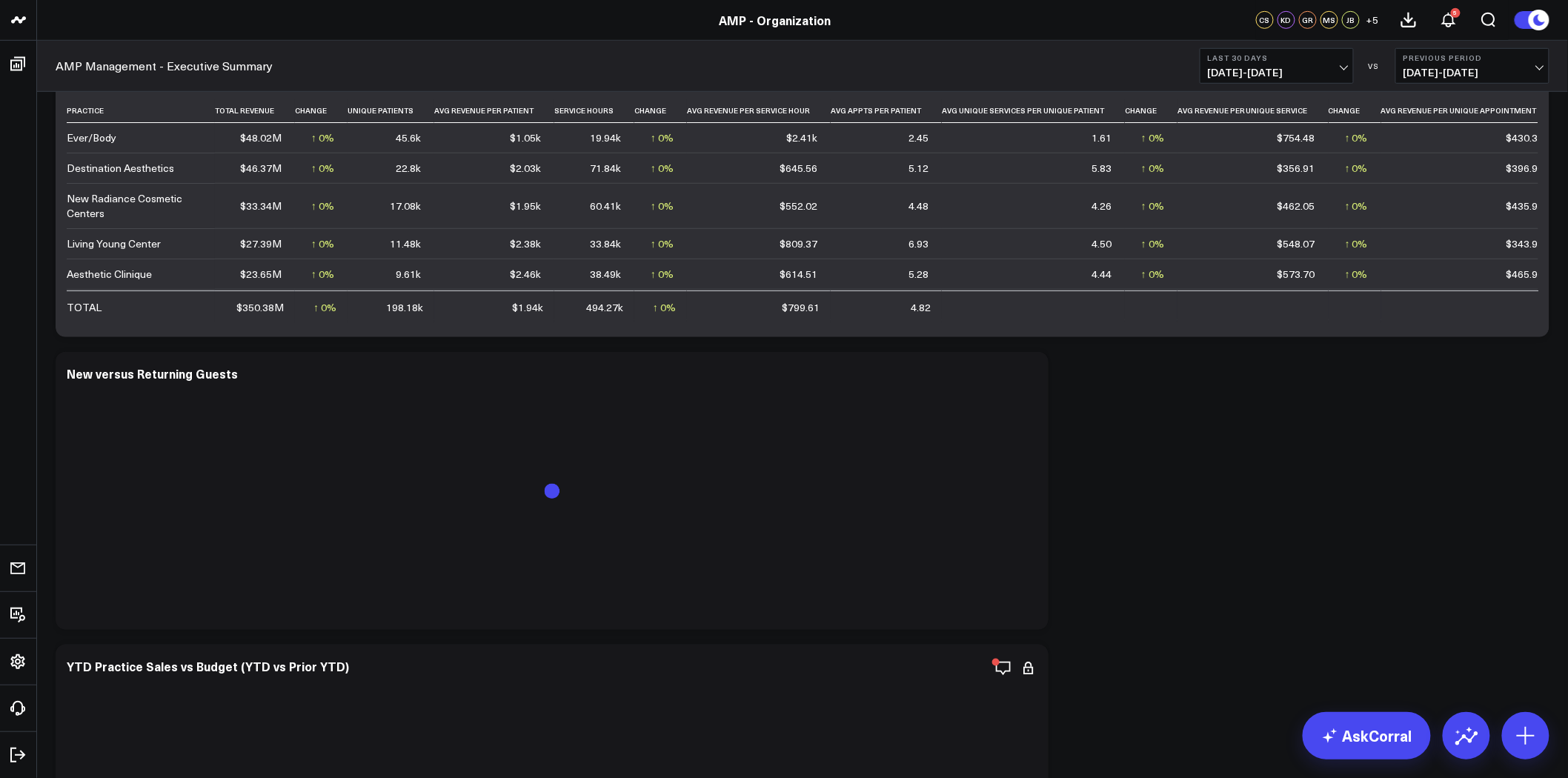
scroll to position [474, 0]
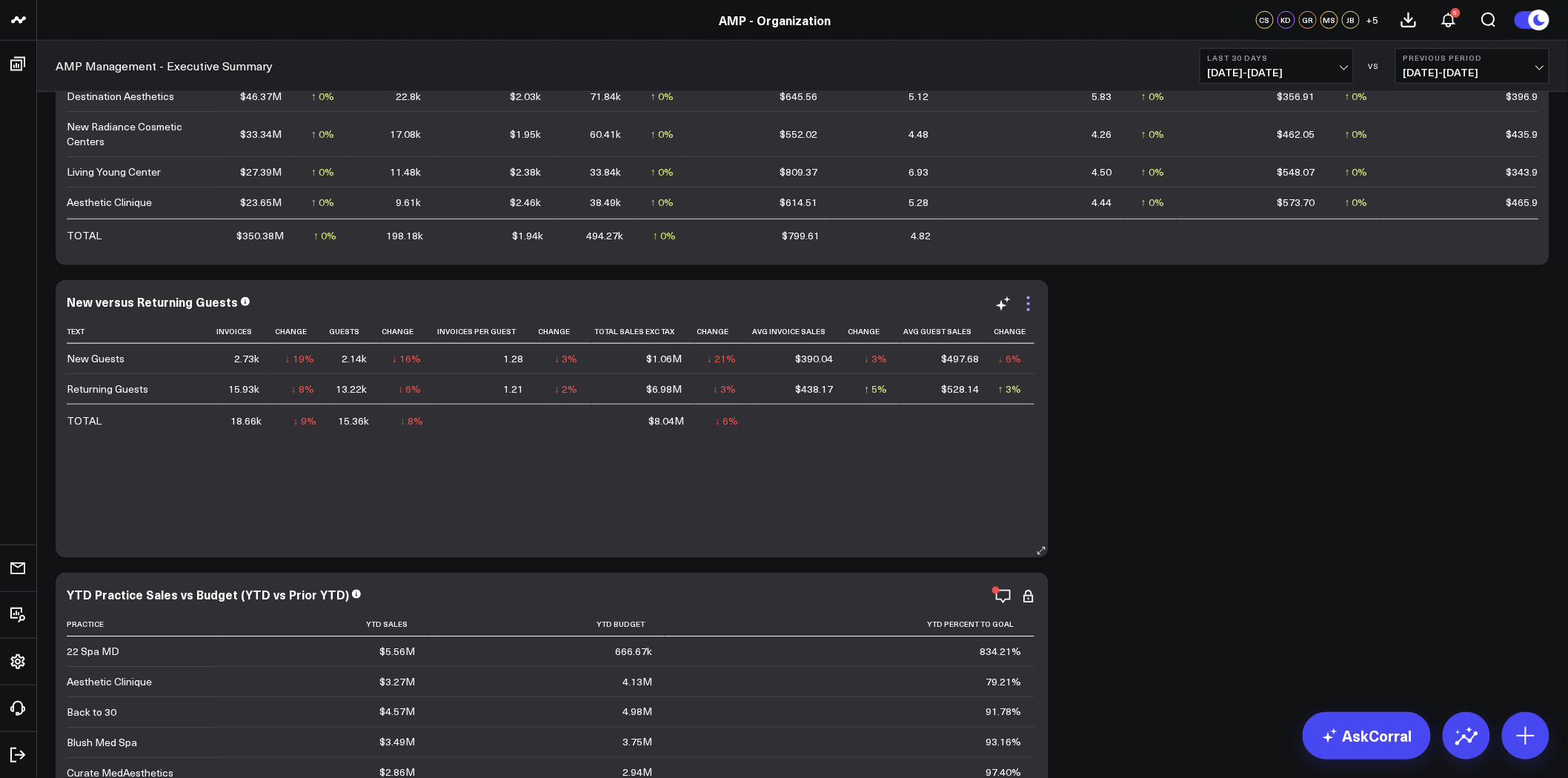
click at [1033, 302] on icon at bounding box center [1028, 304] width 18 height 18
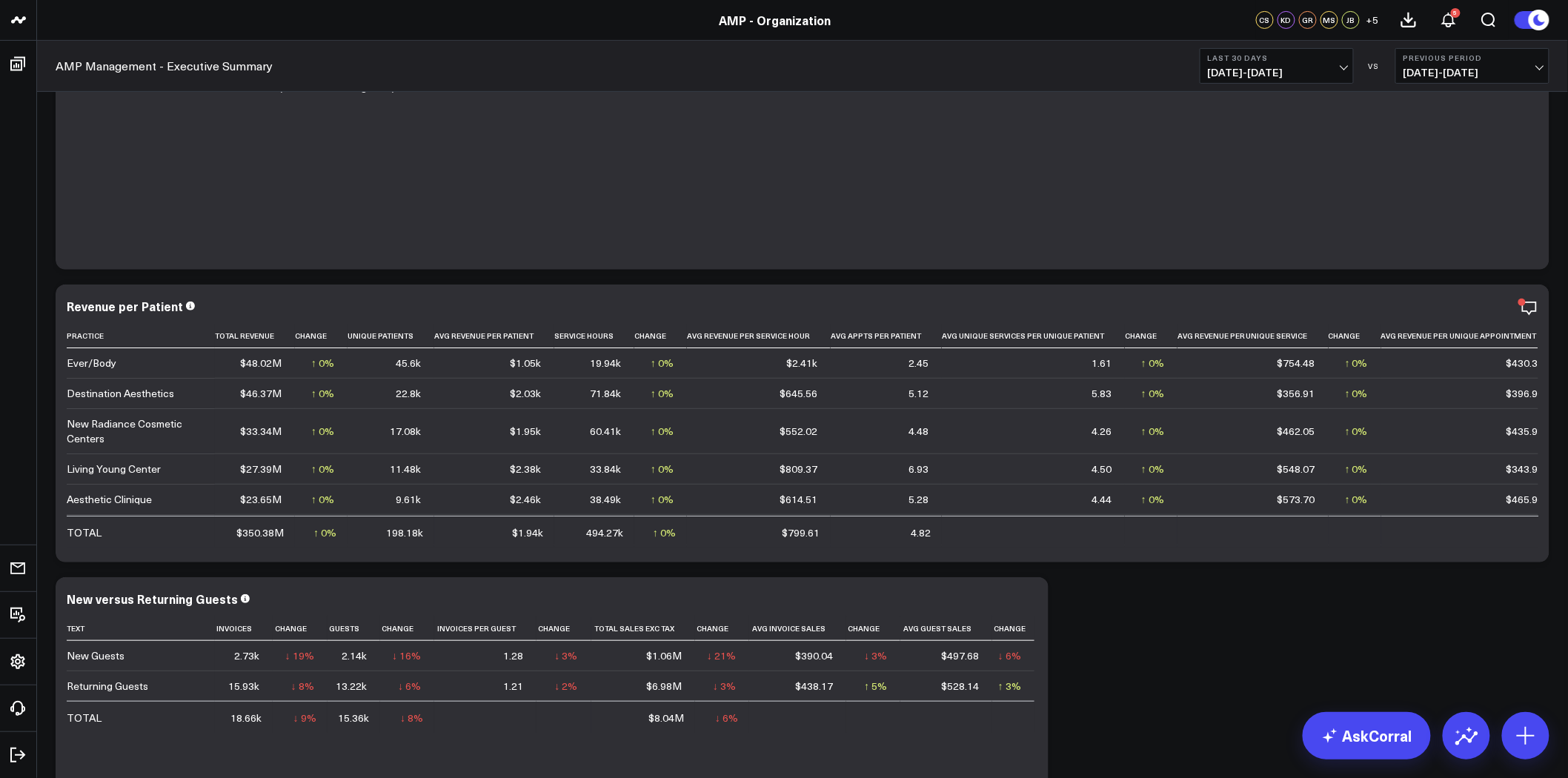
scroll to position [0, 0]
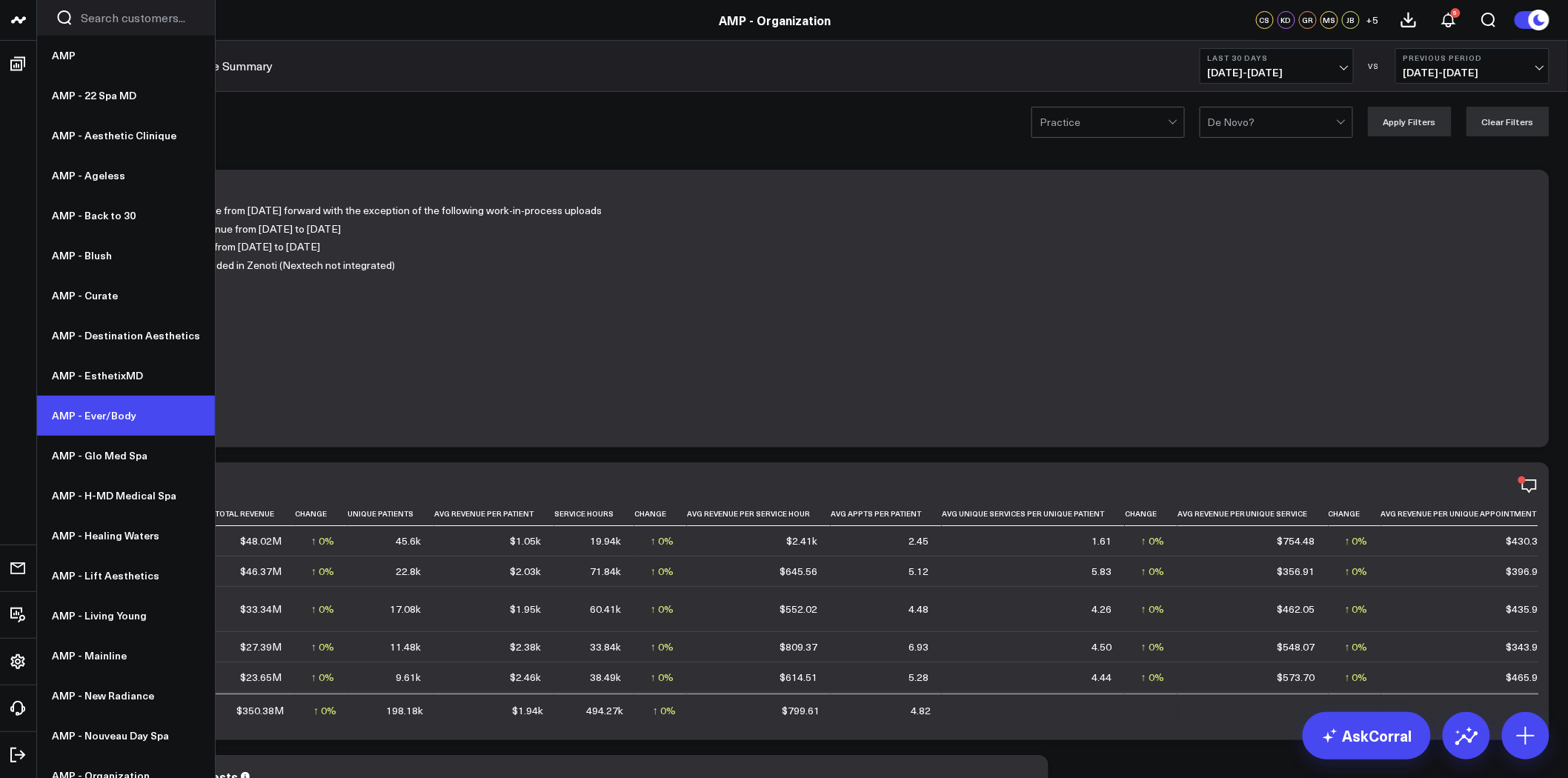
click at [120, 413] on link "AMP - Ever/Body" at bounding box center [126, 416] width 178 height 40
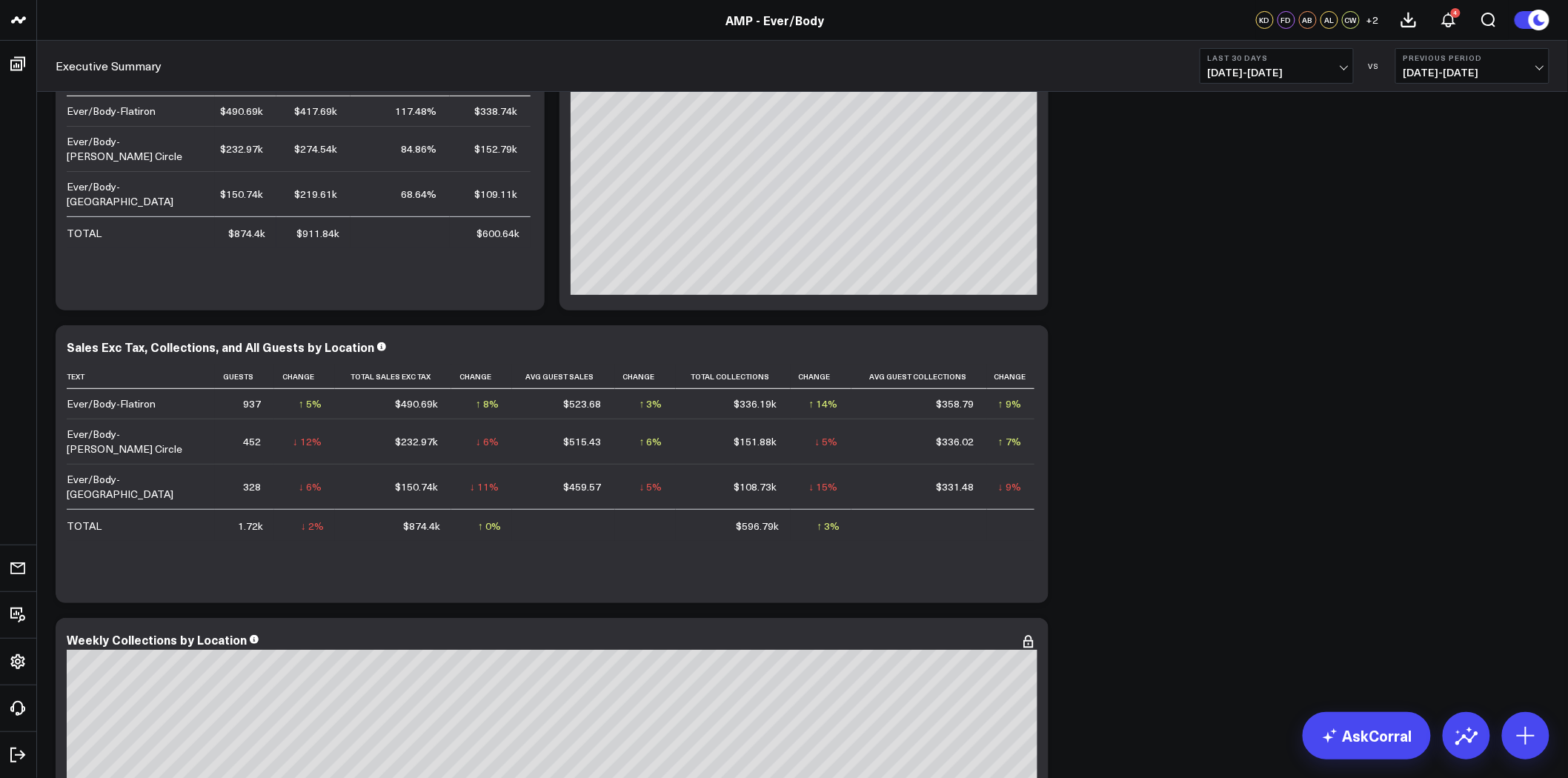
scroll to position [37, 0]
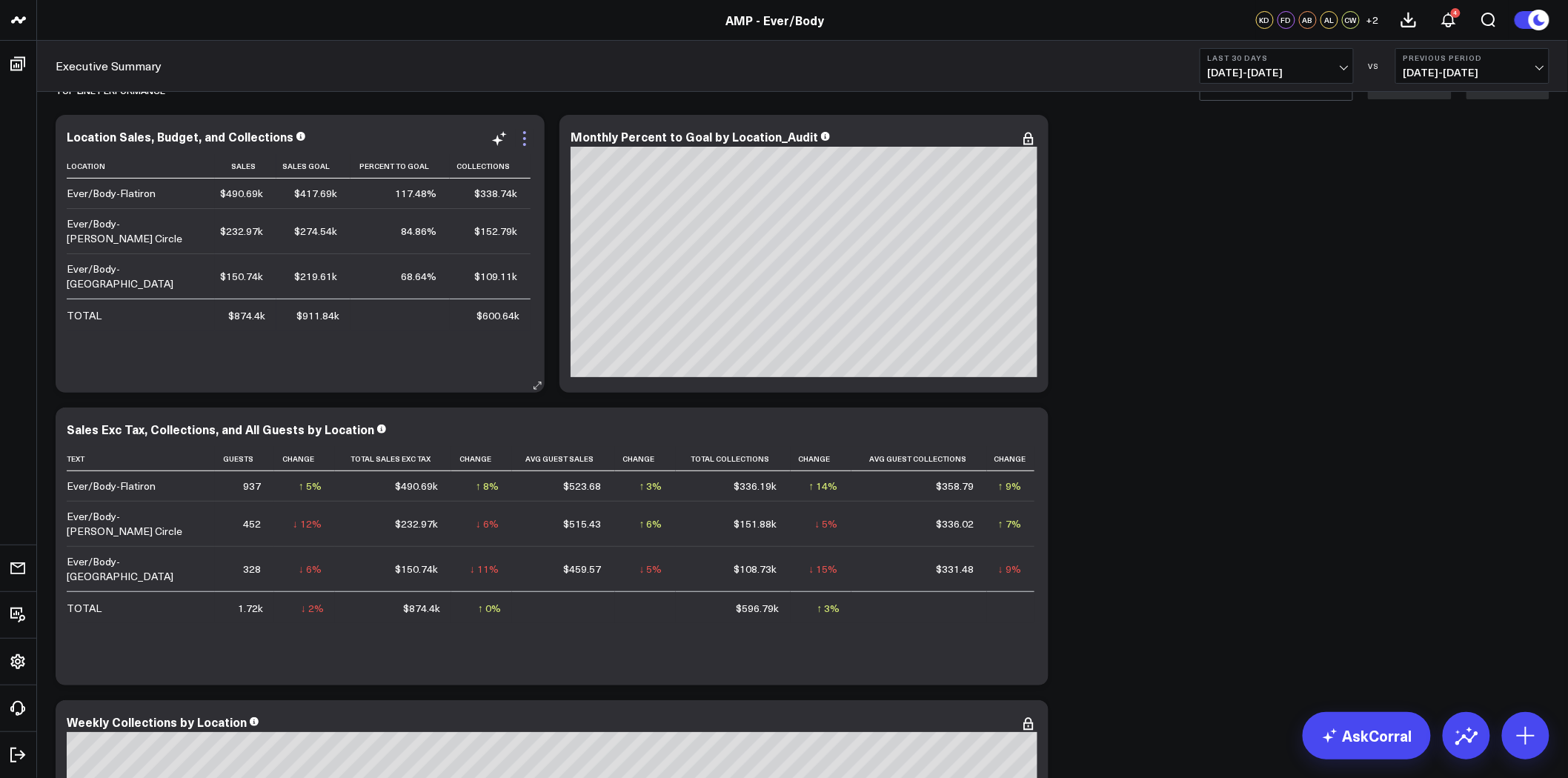
click at [522, 136] on icon at bounding box center [524, 139] width 18 height 18
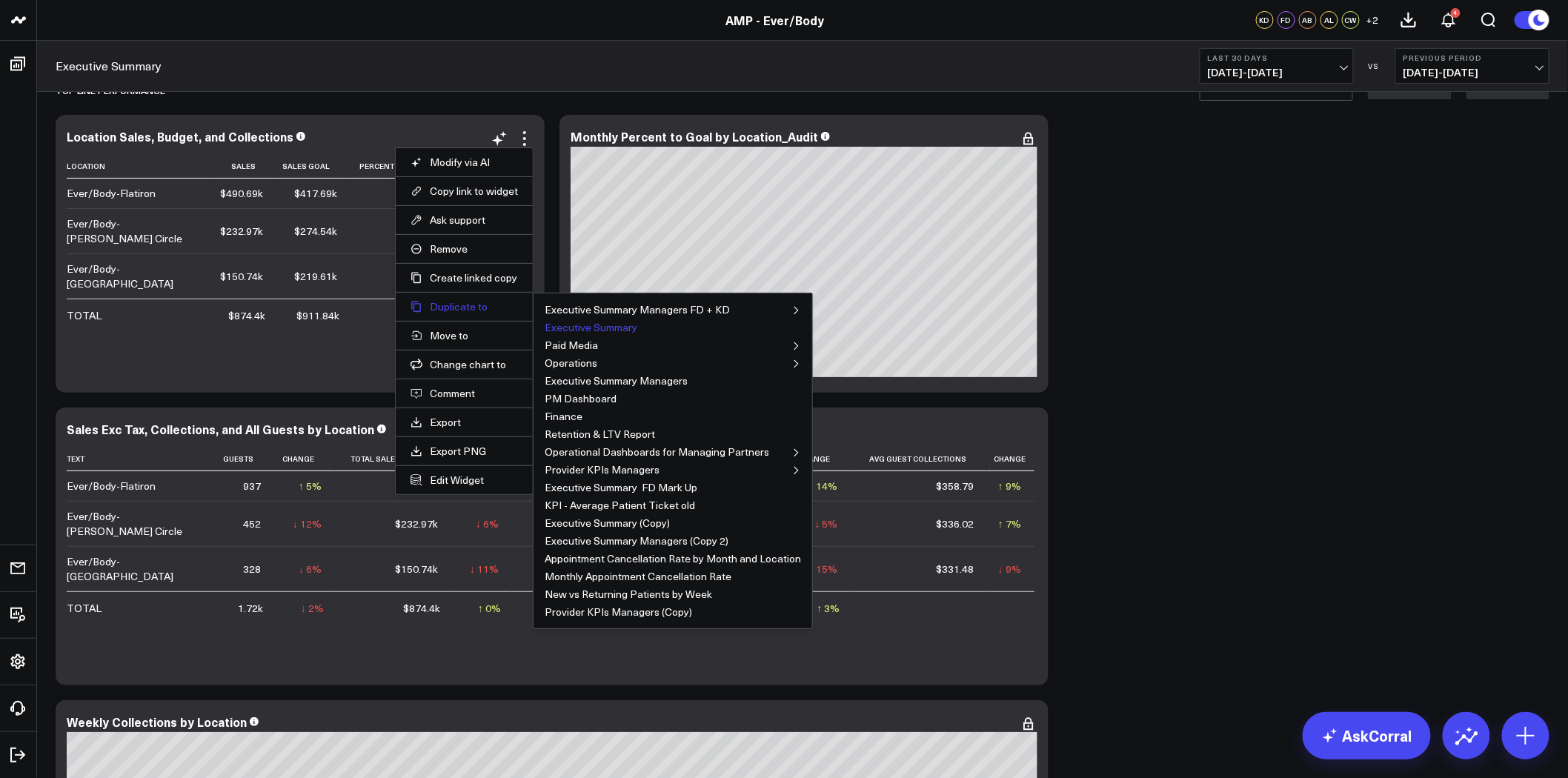
click at [473, 311] on button "Duplicate to" at bounding box center [464, 307] width 108 height 14
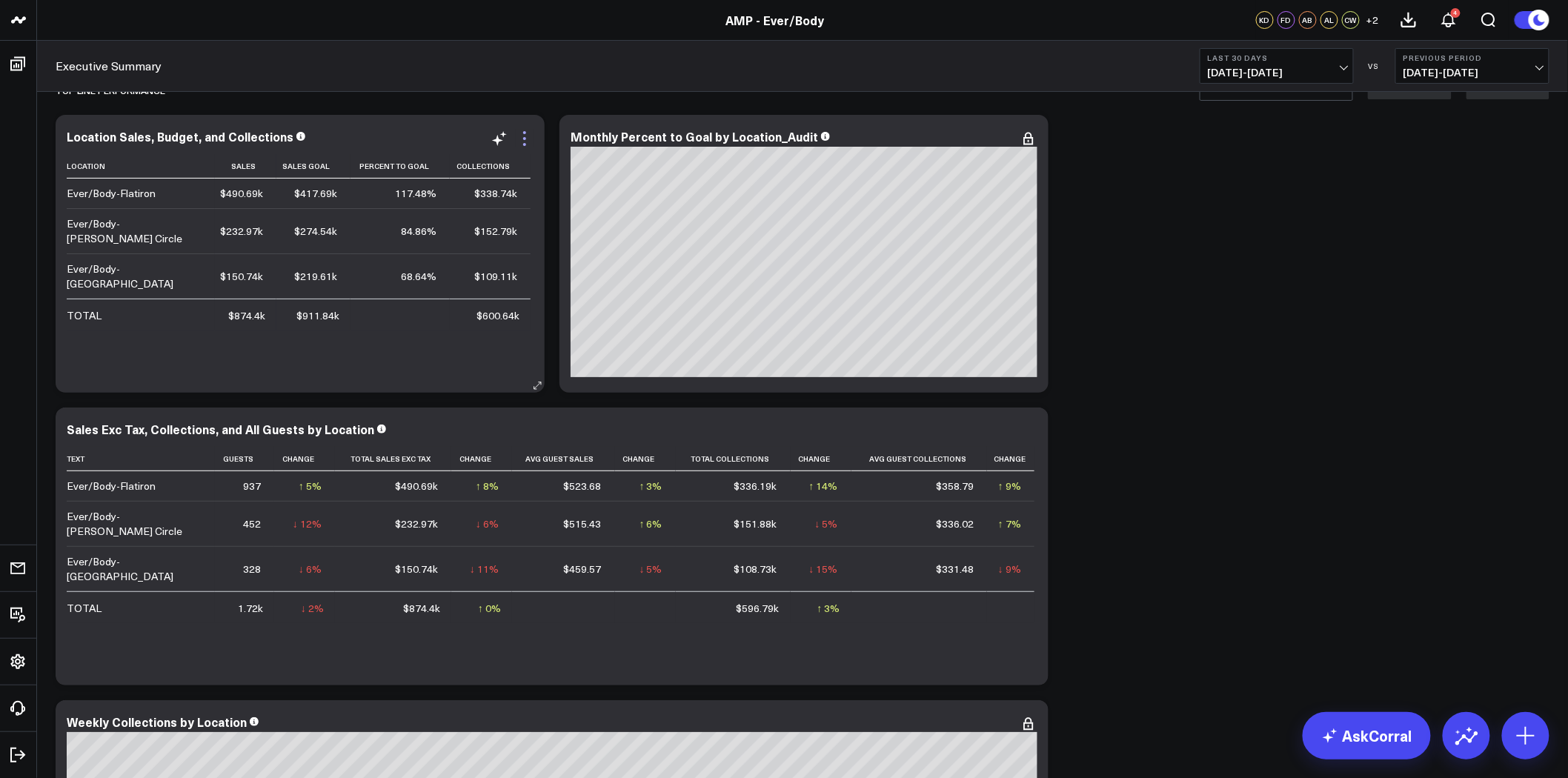
click at [524, 146] on icon at bounding box center [524, 139] width 18 height 18
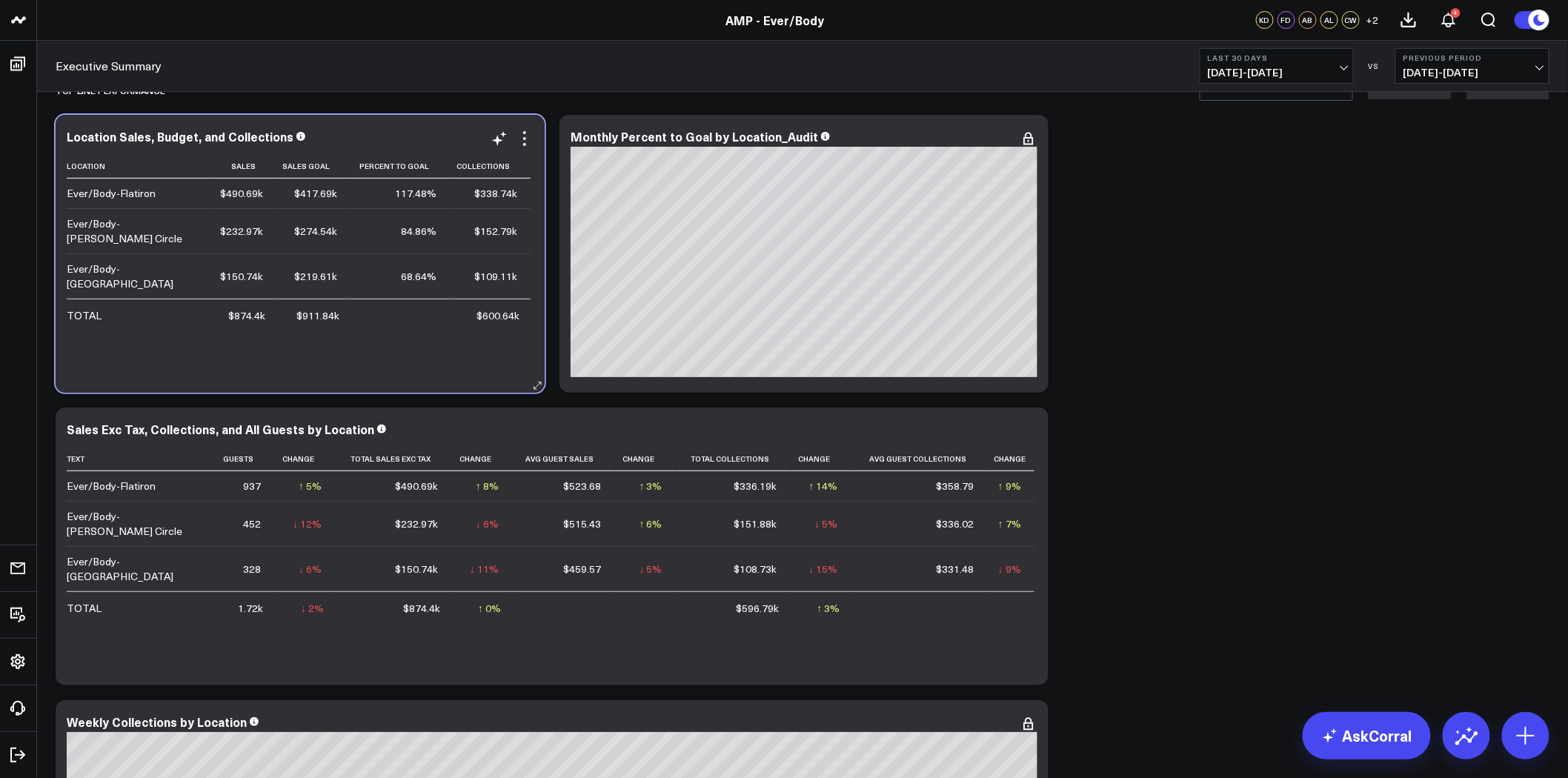
click at [186, 335] on div "Location Sales Sales Goal Percent To Goal Collections Ever/Body-Flatiron $490.6…" at bounding box center [300, 266] width 467 height 224
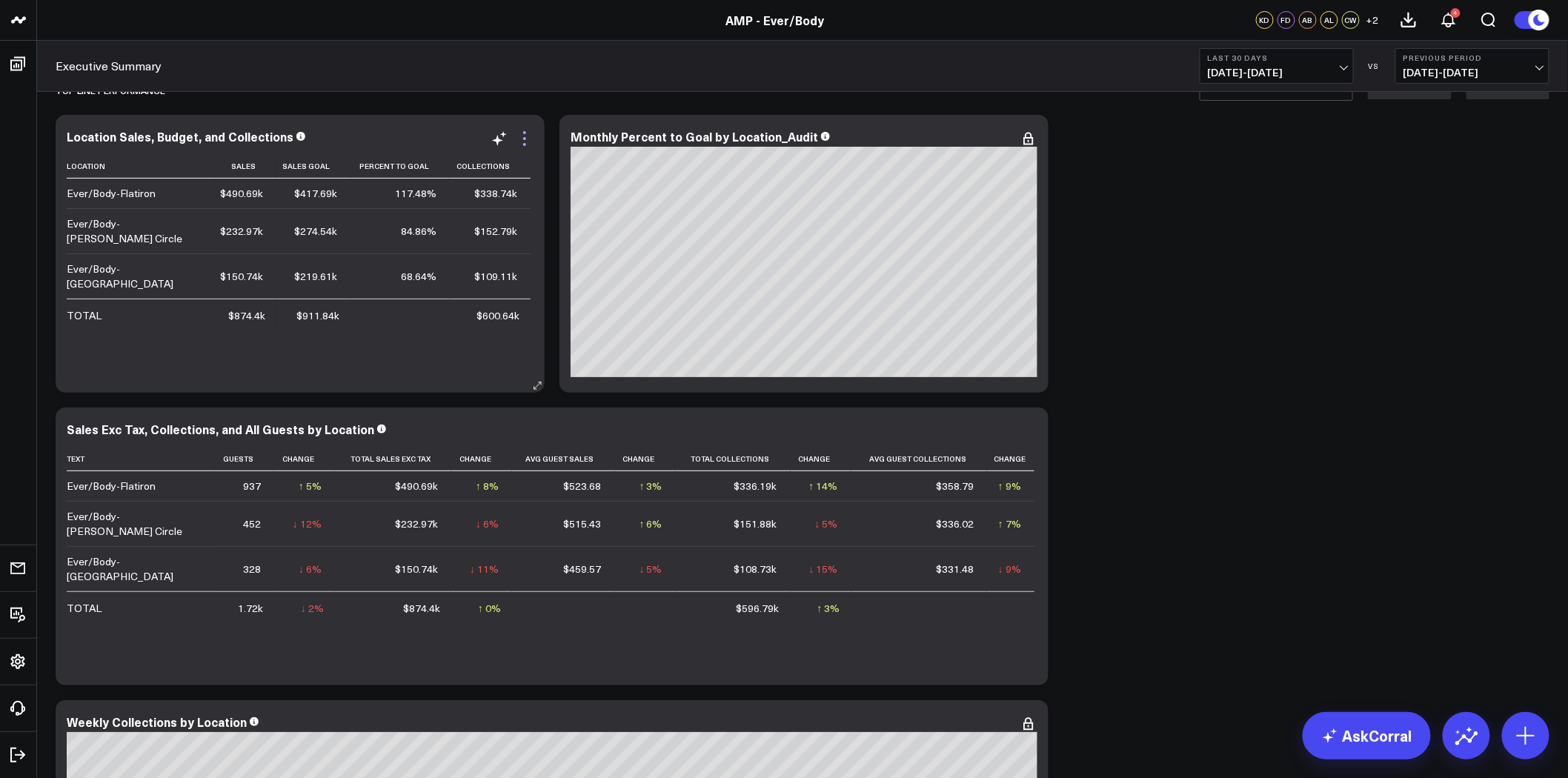
click at [524, 137] on icon at bounding box center [524, 138] width 3 height 3
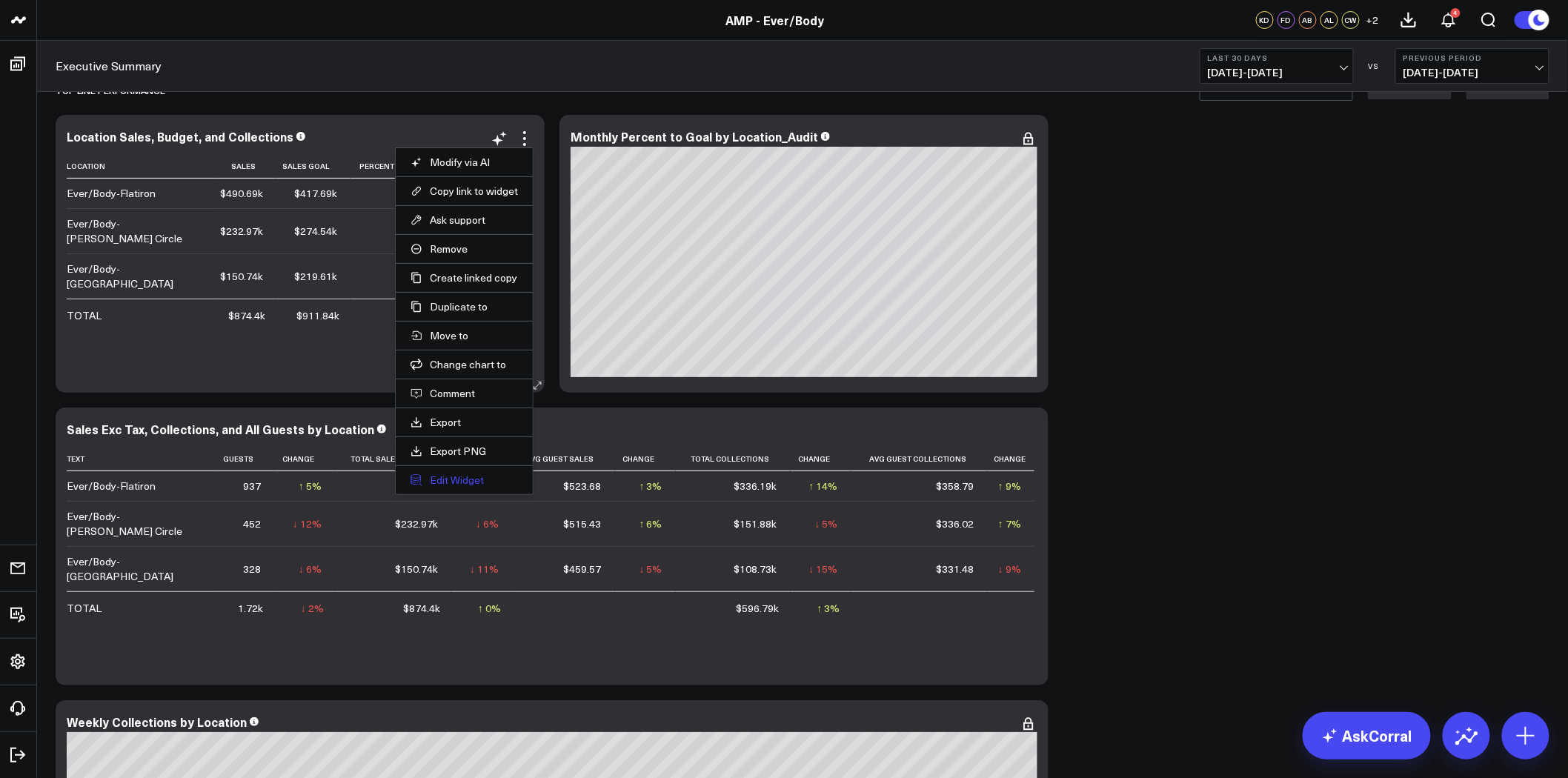
click at [458, 479] on button "Edit Widget" at bounding box center [464, 480] width 108 height 14
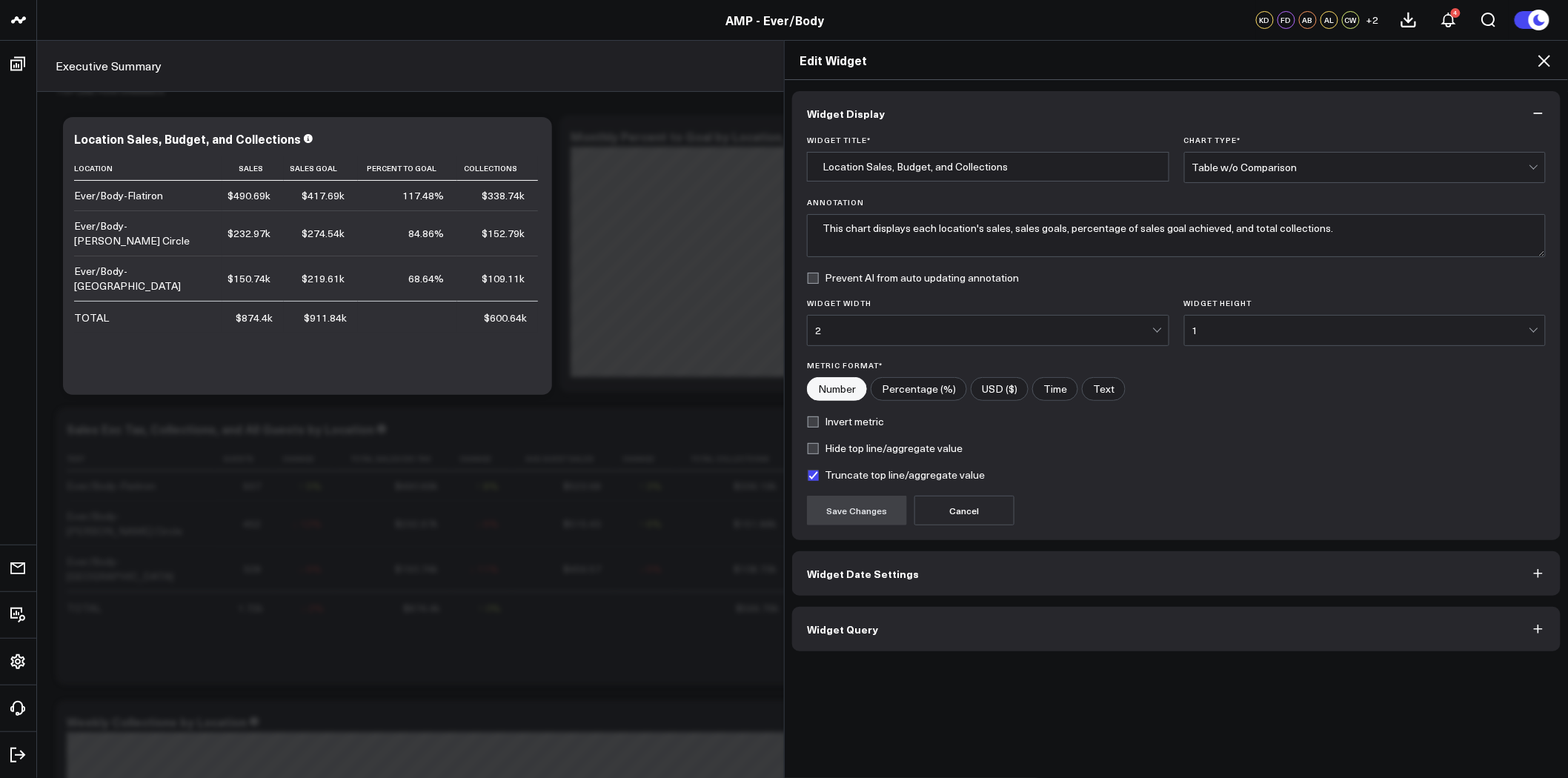
click at [1092, 638] on button "Widget Query" at bounding box center [1176, 628] width 768 height 44
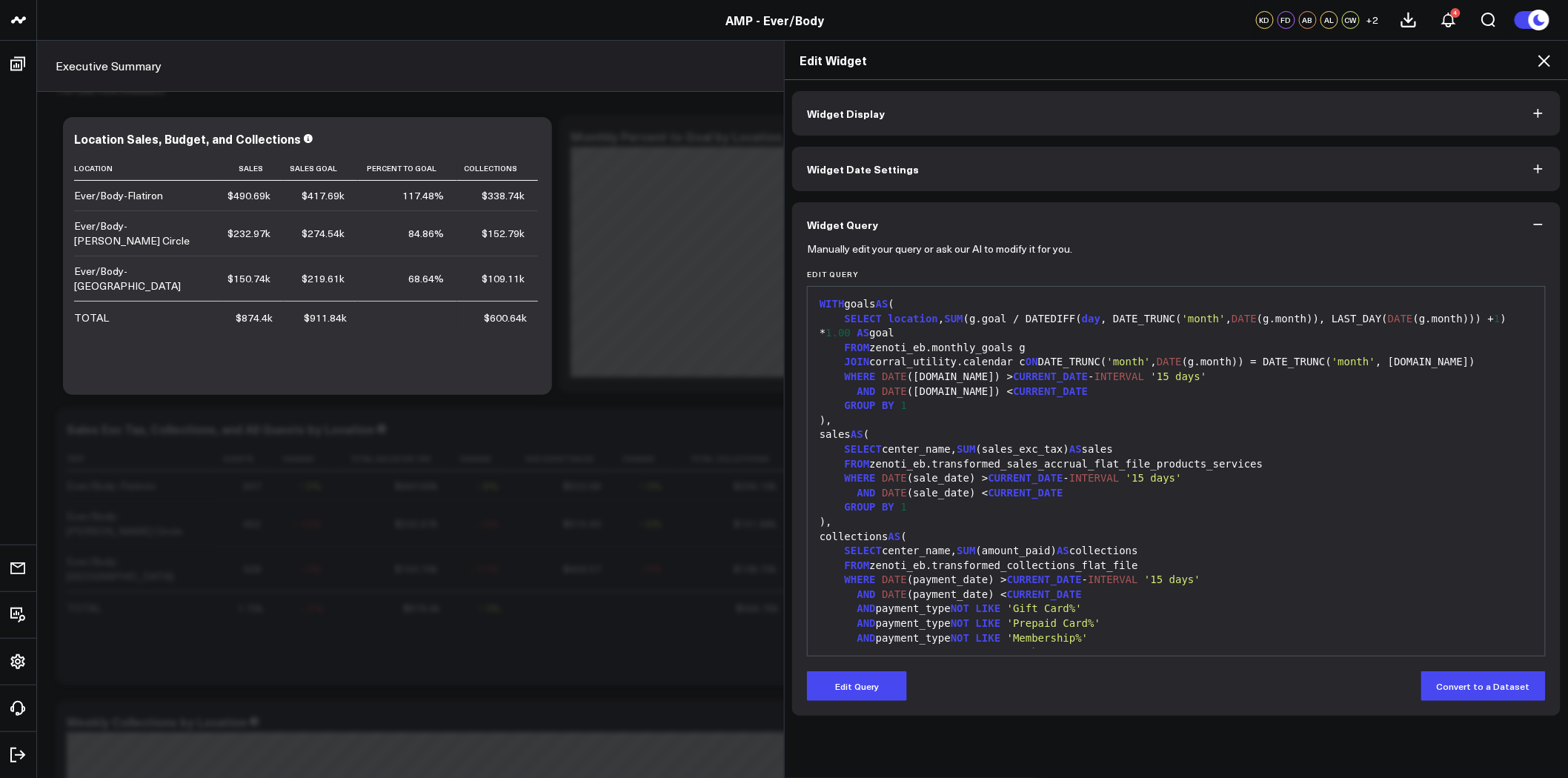
click at [1548, 48] on div "Edit Widget" at bounding box center [1176, 61] width 784 height 39
click at [1547, 57] on icon at bounding box center [1544, 61] width 18 height 18
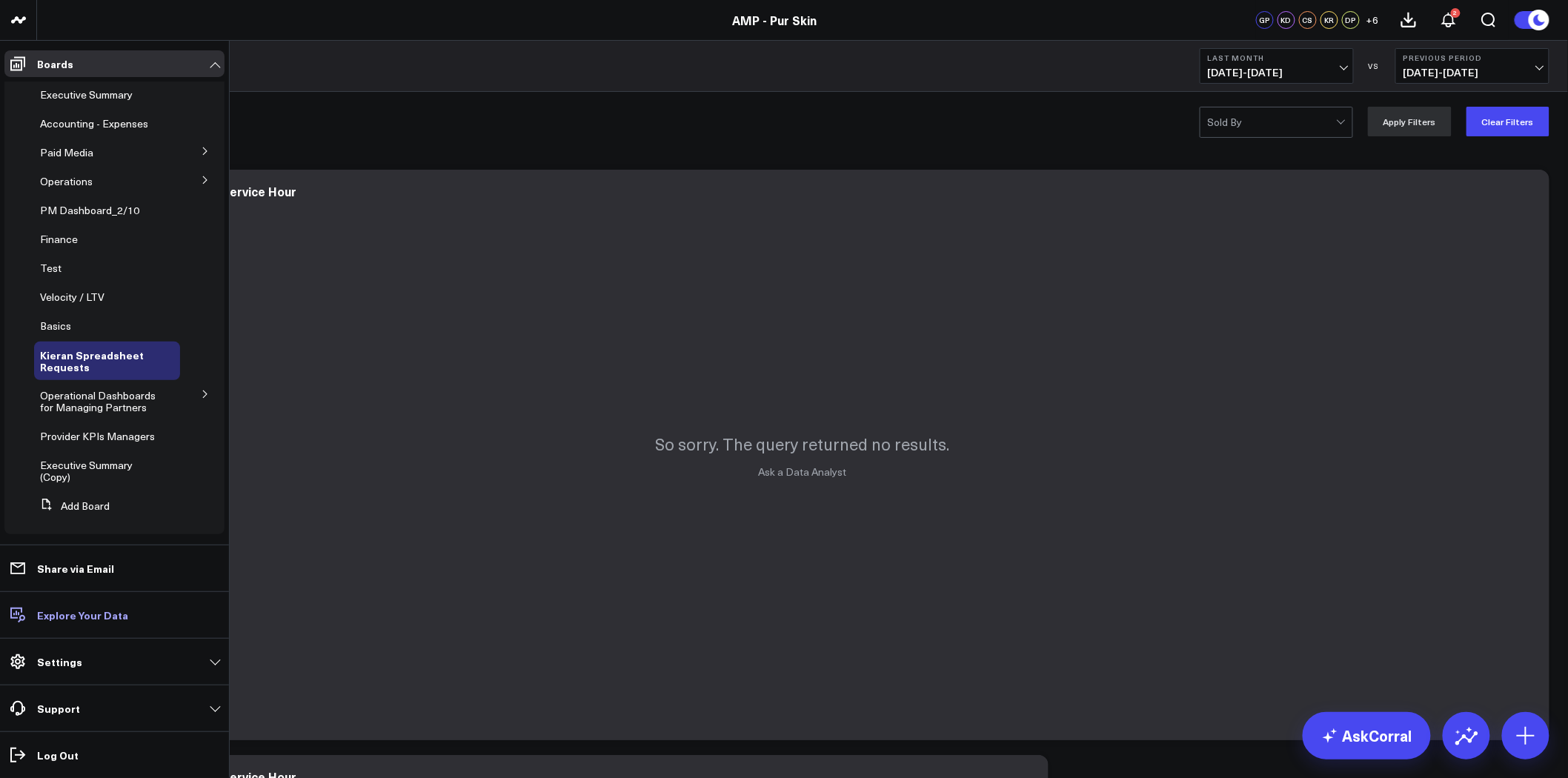
click at [77, 610] on p "Explore Your Data" at bounding box center [82, 615] width 92 height 12
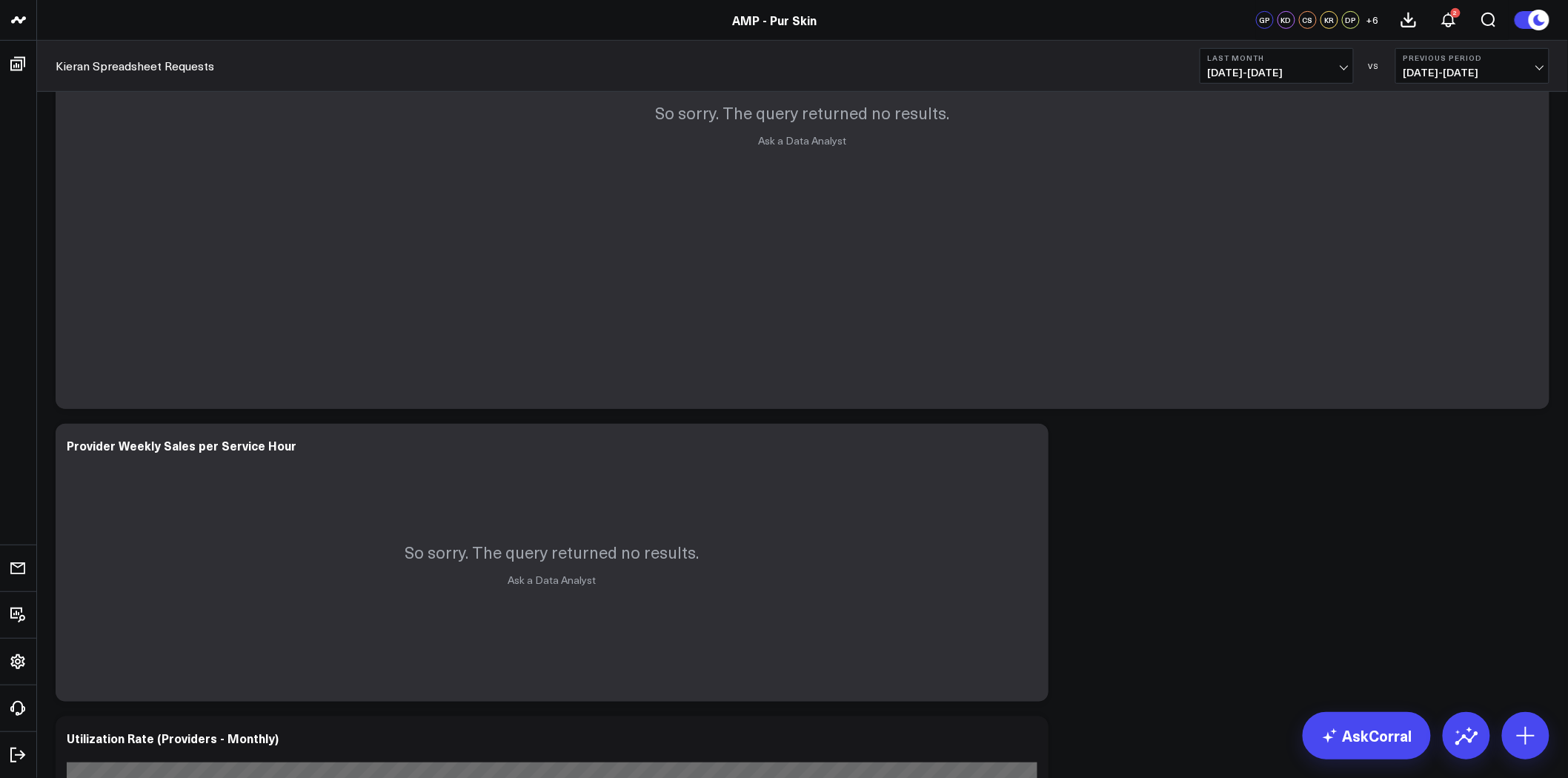
scroll to position [411, 0]
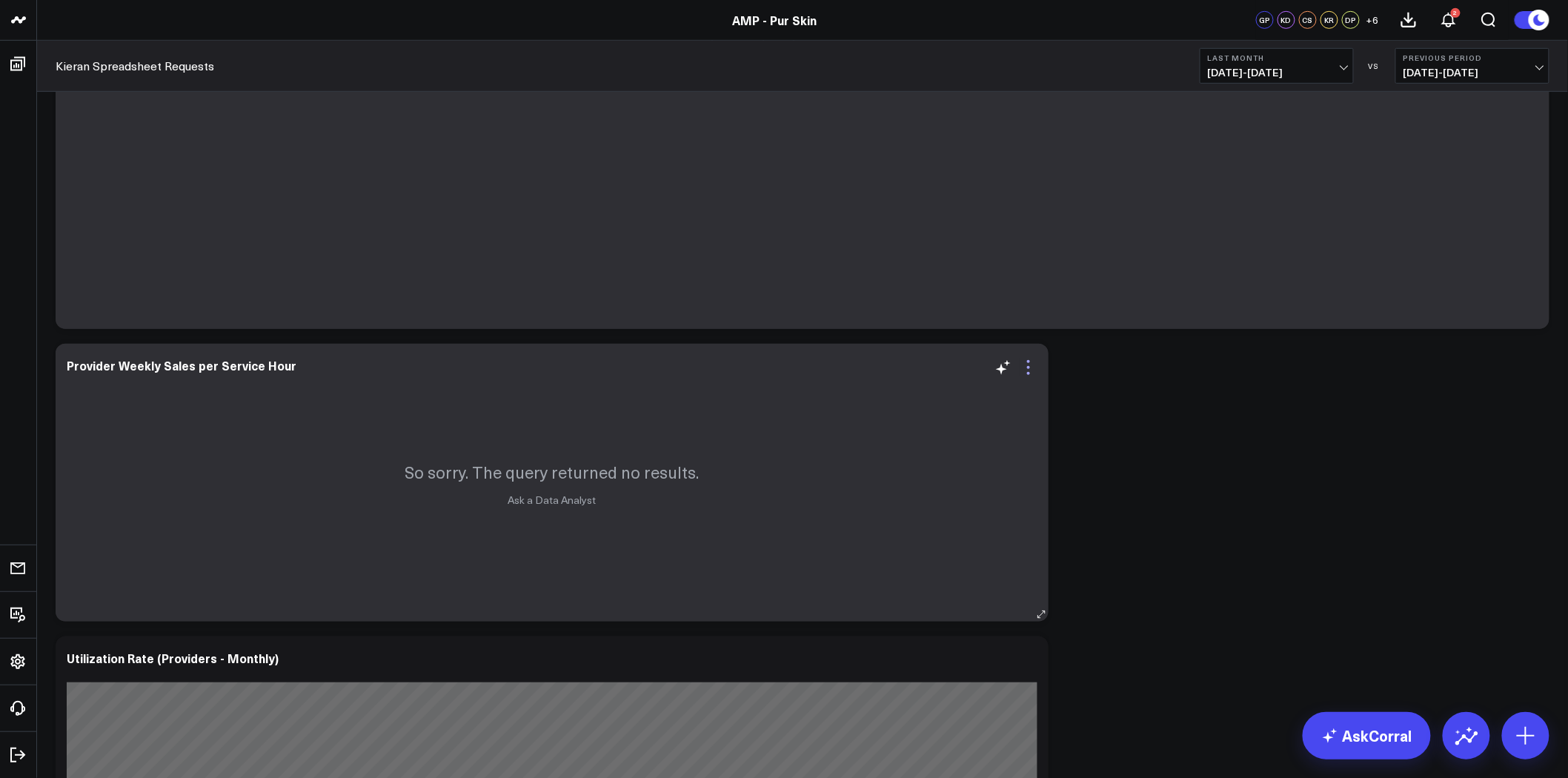
click at [1027, 368] on icon at bounding box center [1028, 367] width 3 height 3
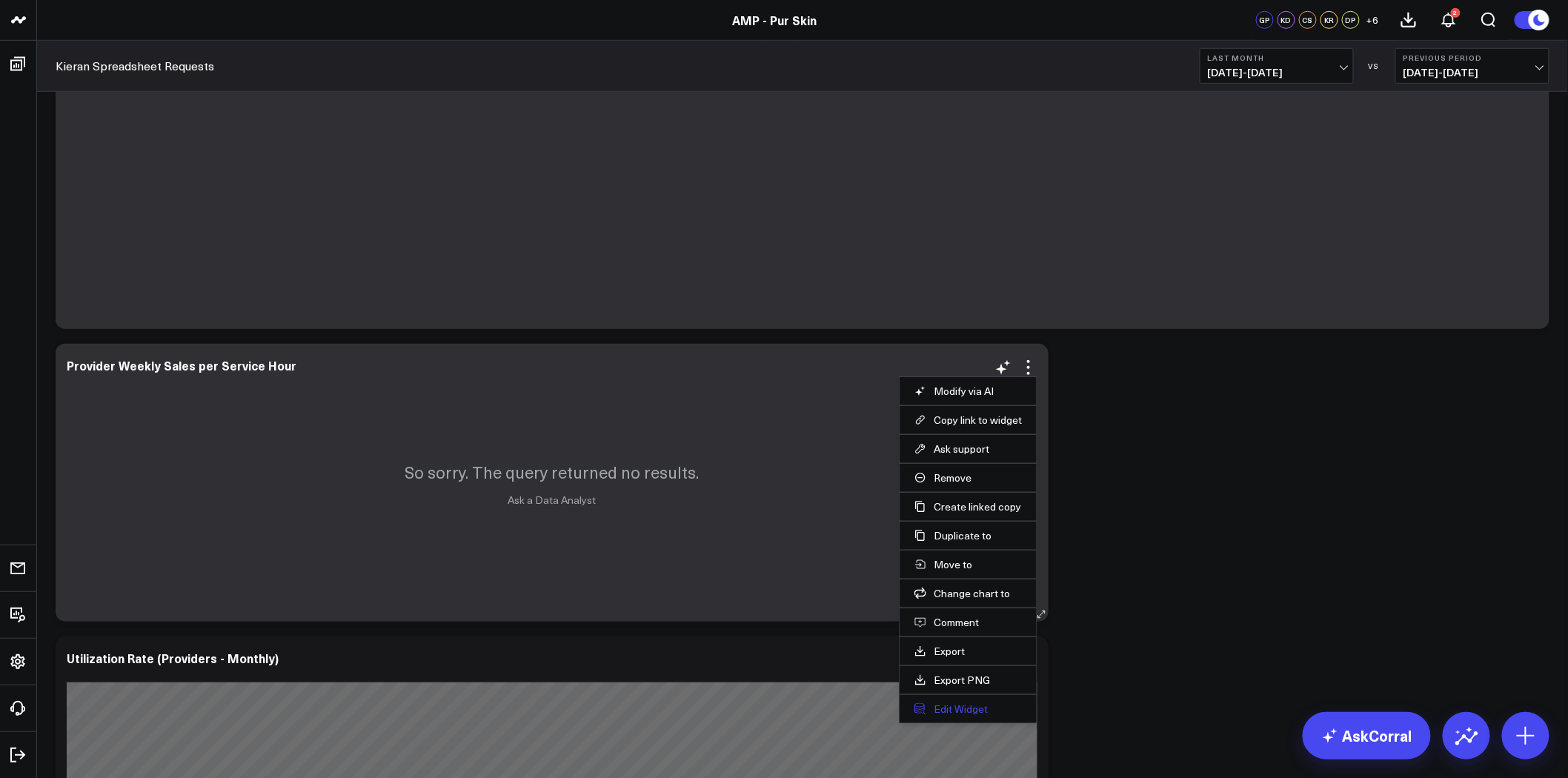
click at [950, 706] on button "Edit Widget" at bounding box center [968, 709] width 108 height 14
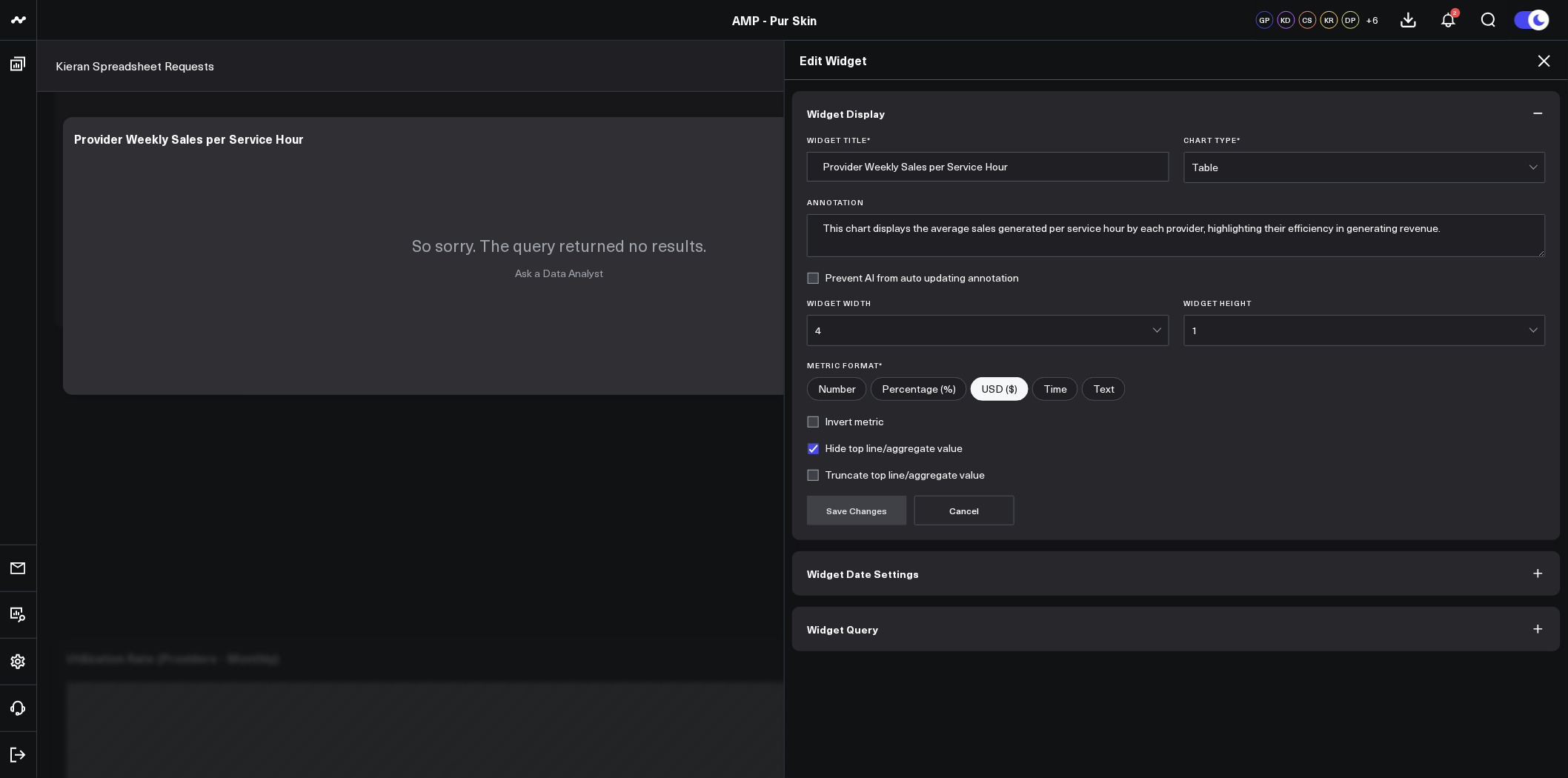
click at [1228, 623] on button "Widget Query" at bounding box center [1176, 628] width 768 height 44
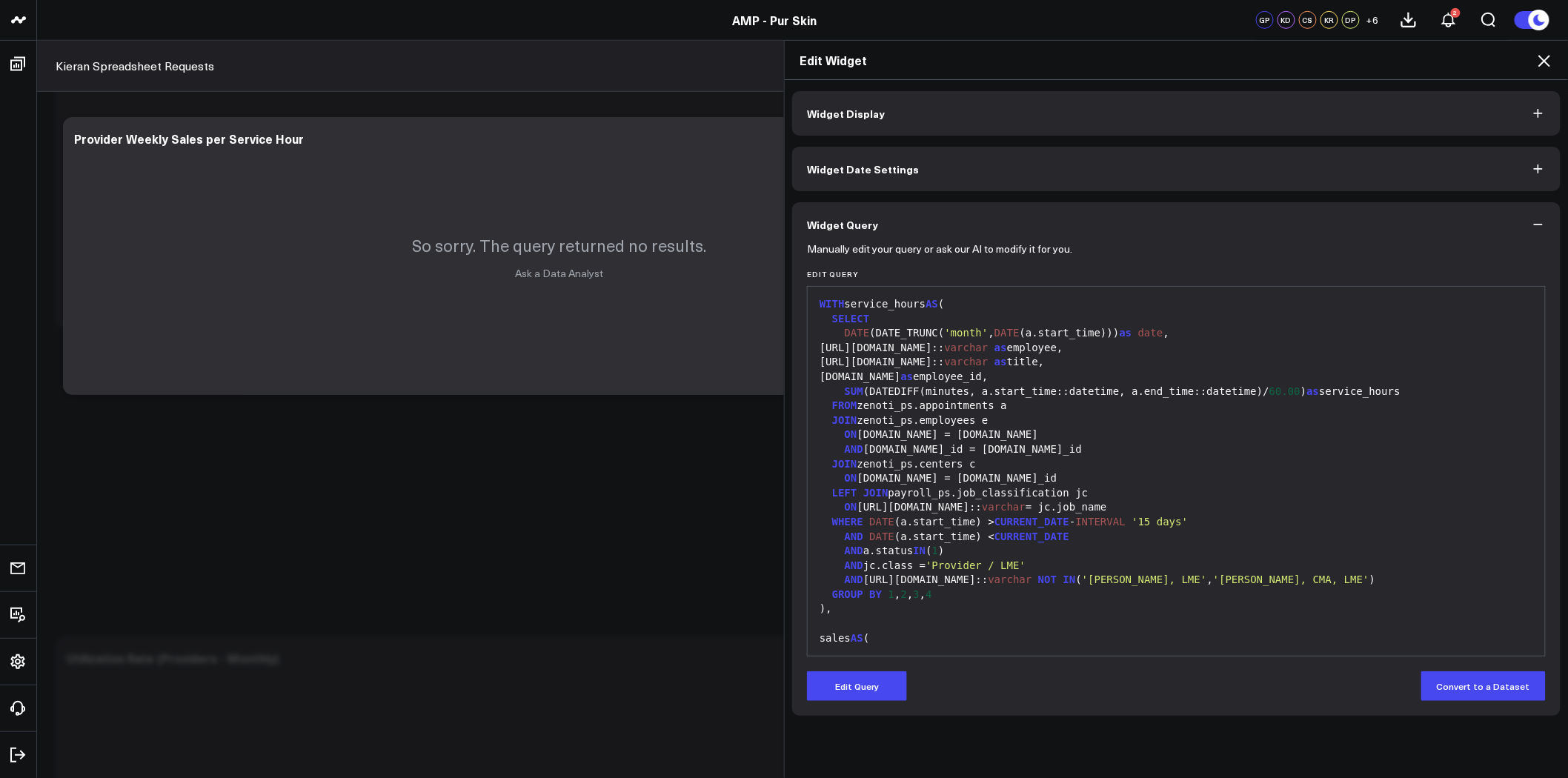
scroll to position [395, 0]
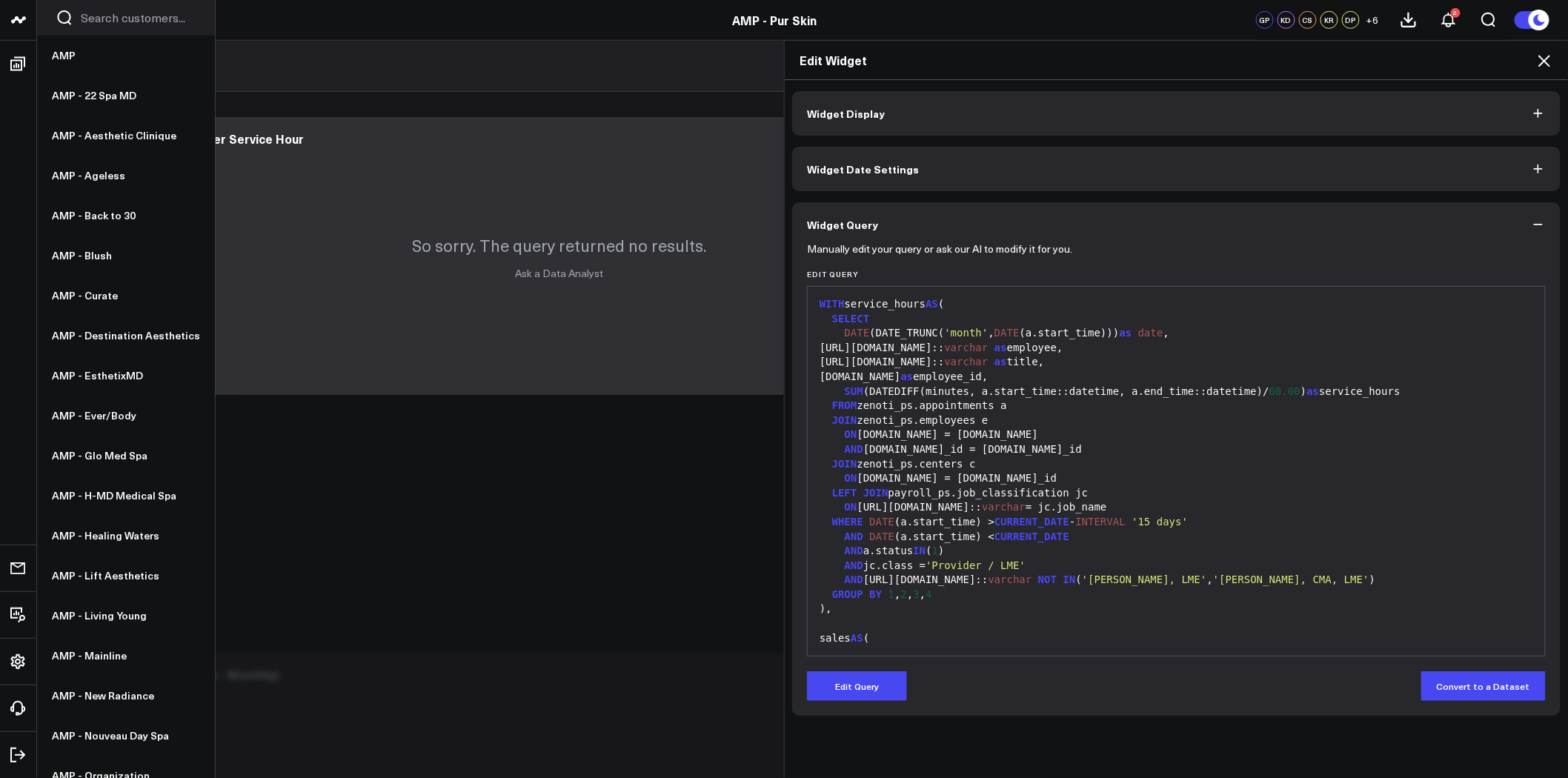
click at [12, 19] on icon at bounding box center [18, 20] width 18 height 18
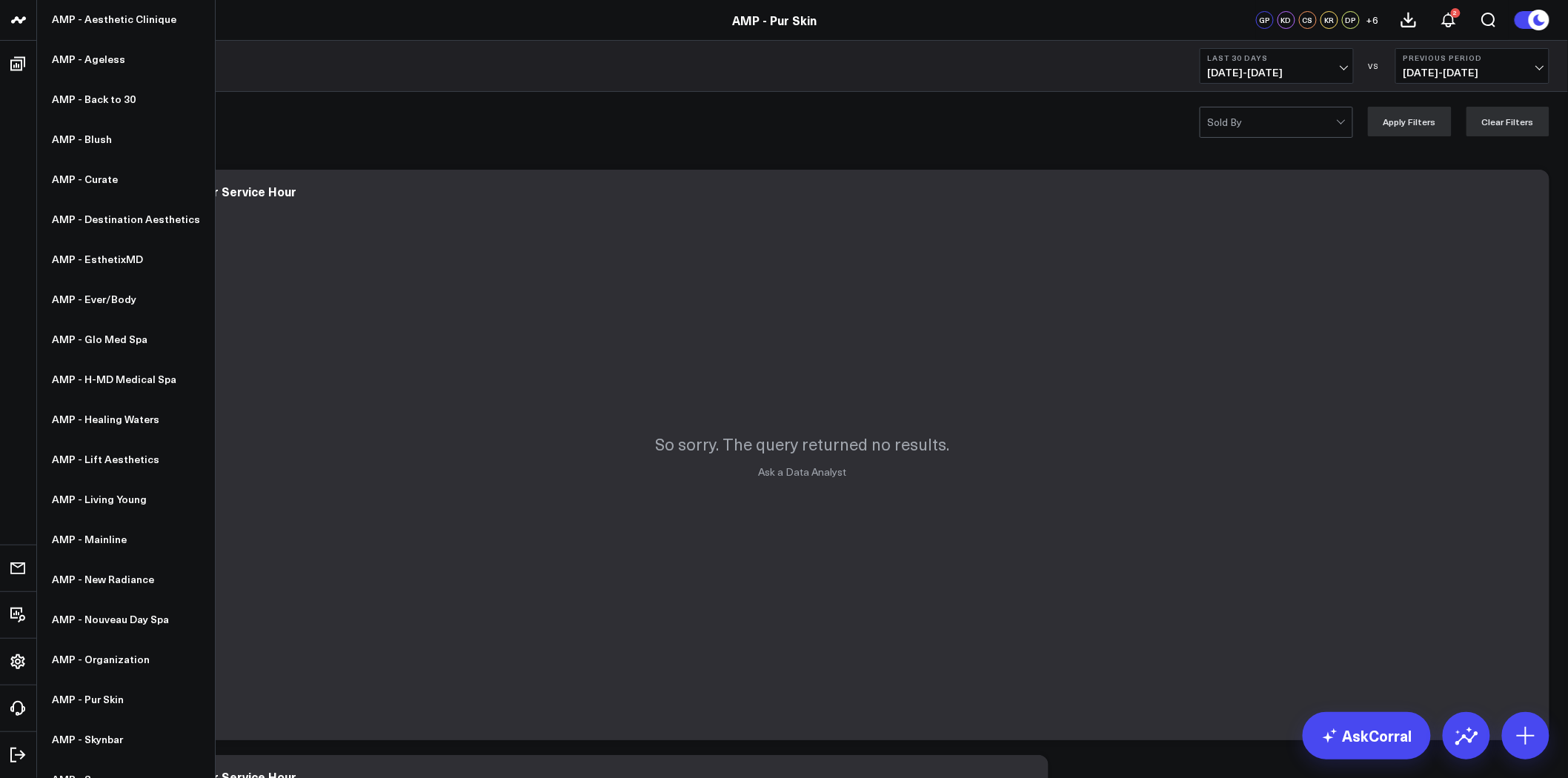
scroll to position [137, 0]
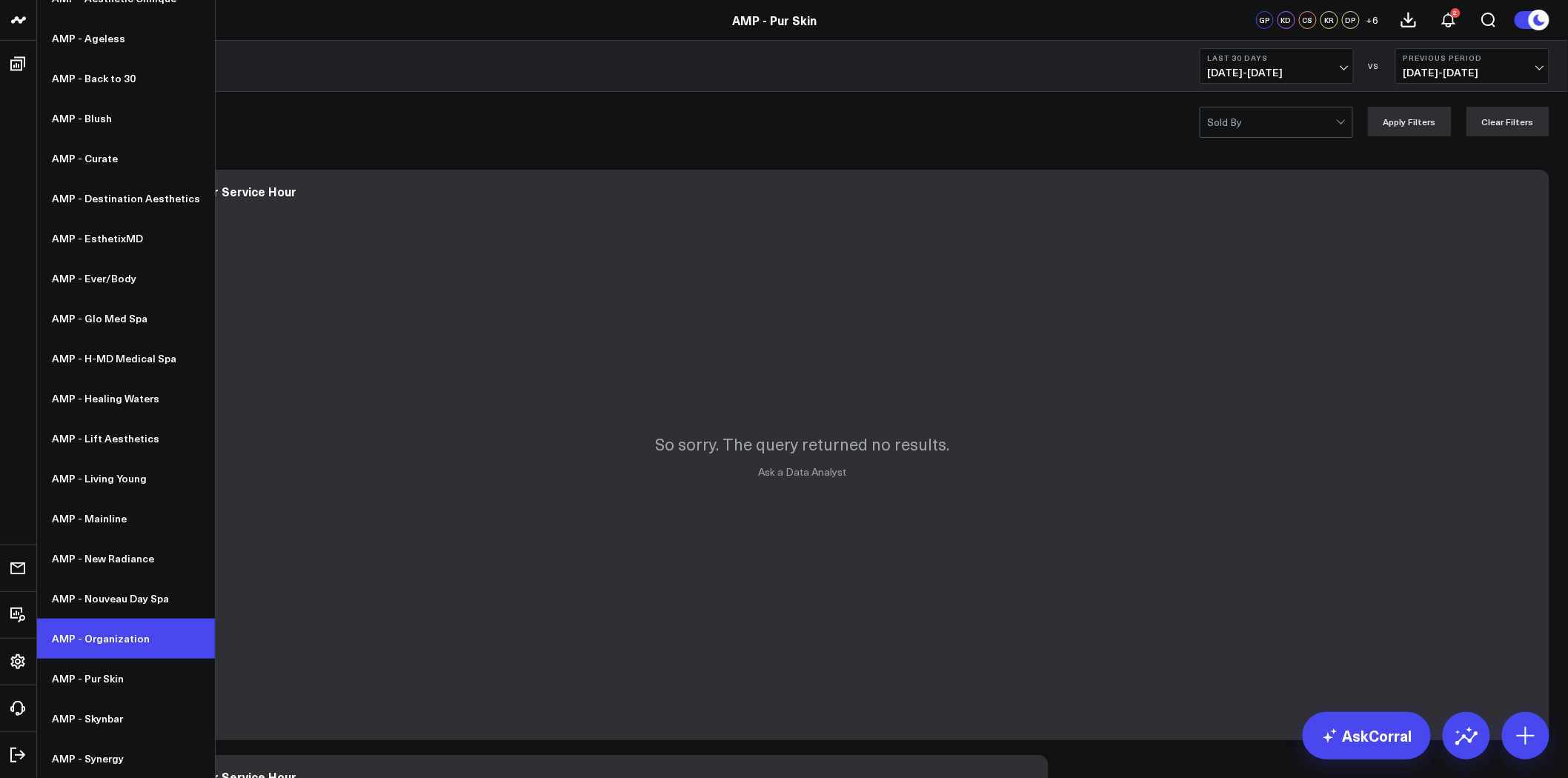
click at [109, 637] on link "AMP - Organization" at bounding box center [126, 638] width 178 height 40
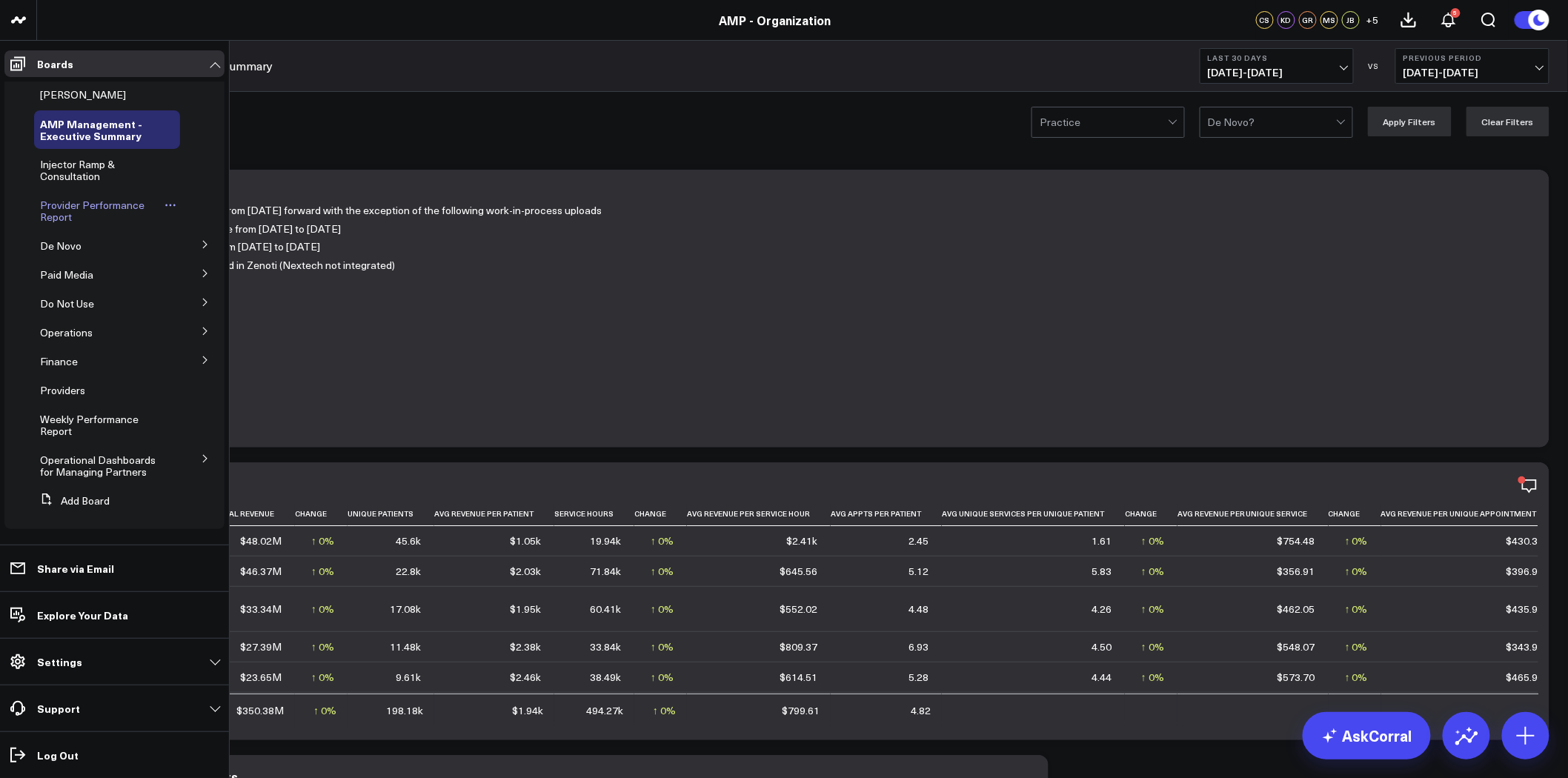
click at [90, 205] on span "Provider Performance Report" at bounding box center [92, 210] width 104 height 26
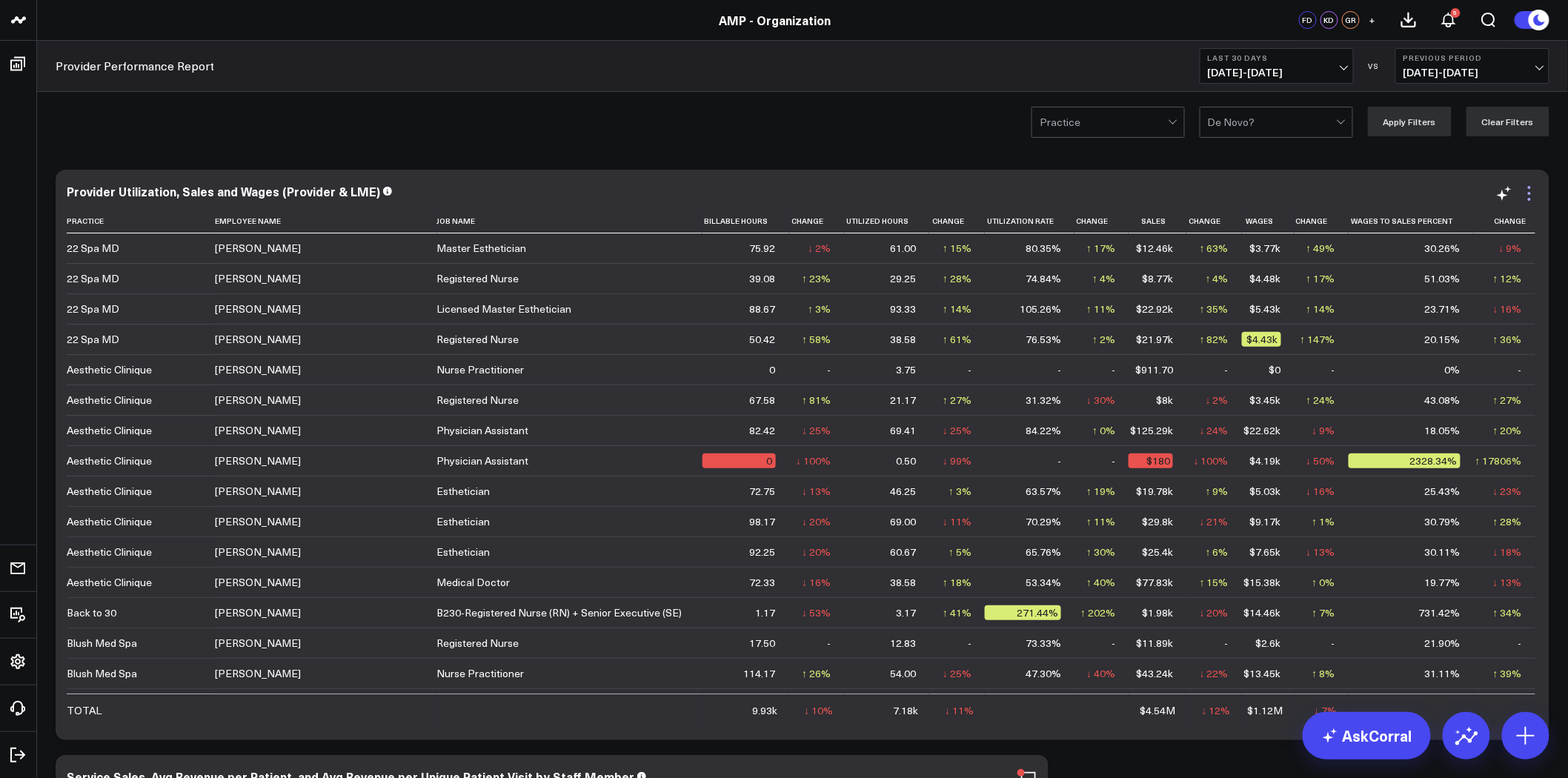
click at [1529, 193] on icon at bounding box center [1529, 192] width 3 height 3
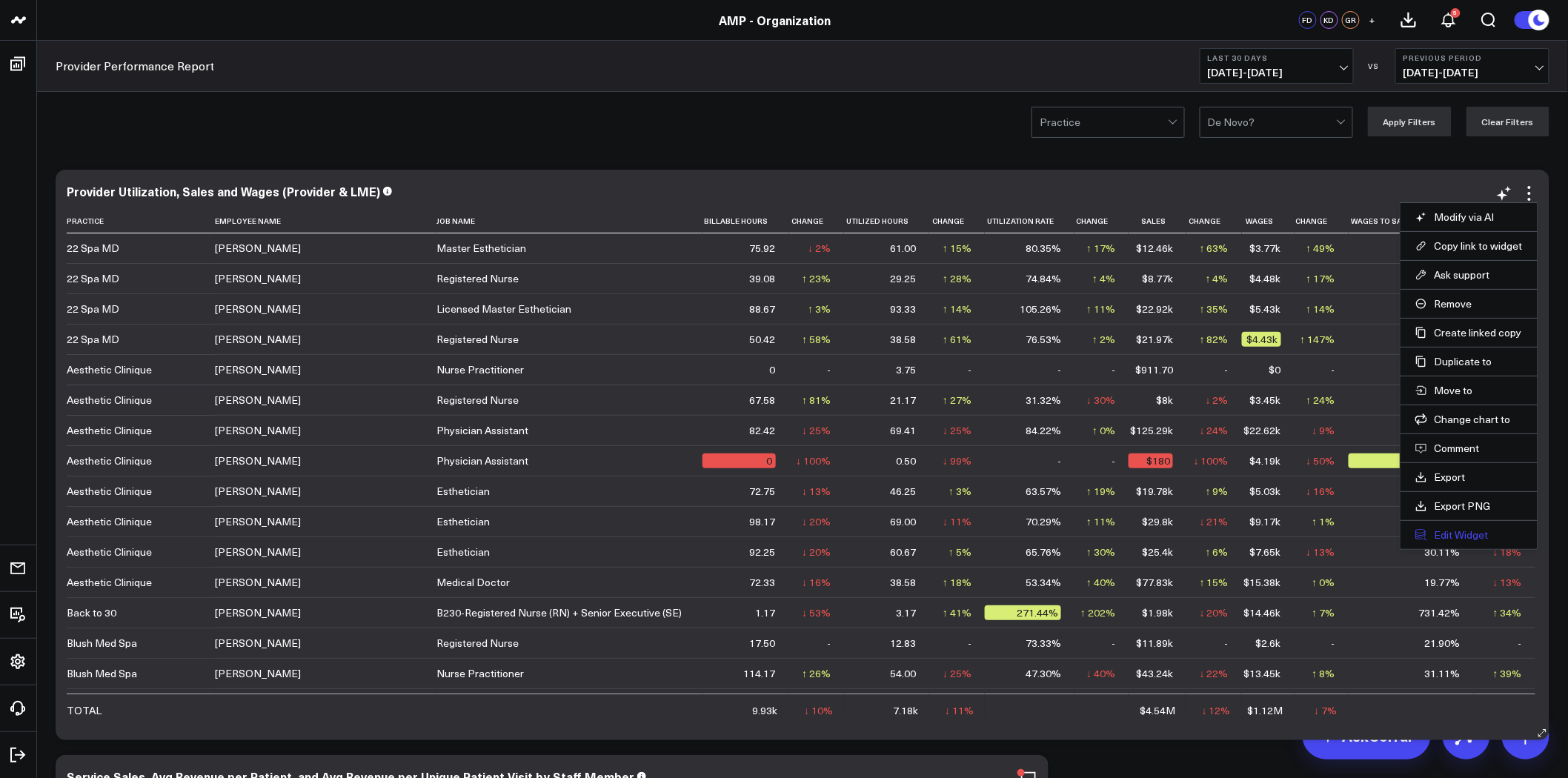
click at [1464, 539] on button "Edit Widget" at bounding box center [1469, 535] width 108 height 14
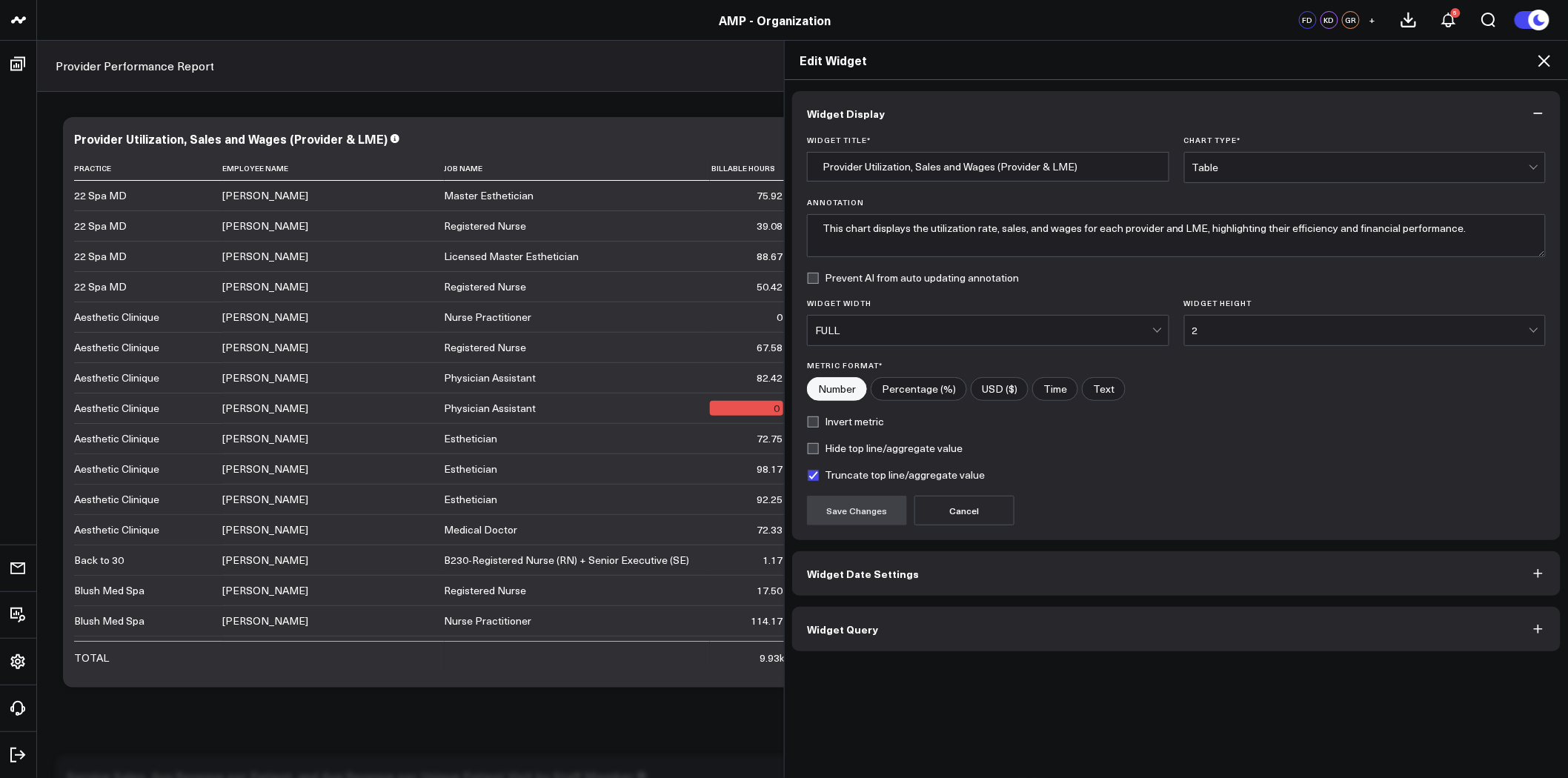
scroll to position [1088, 0]
click at [1243, 635] on button "Widget Query" at bounding box center [1176, 628] width 768 height 44
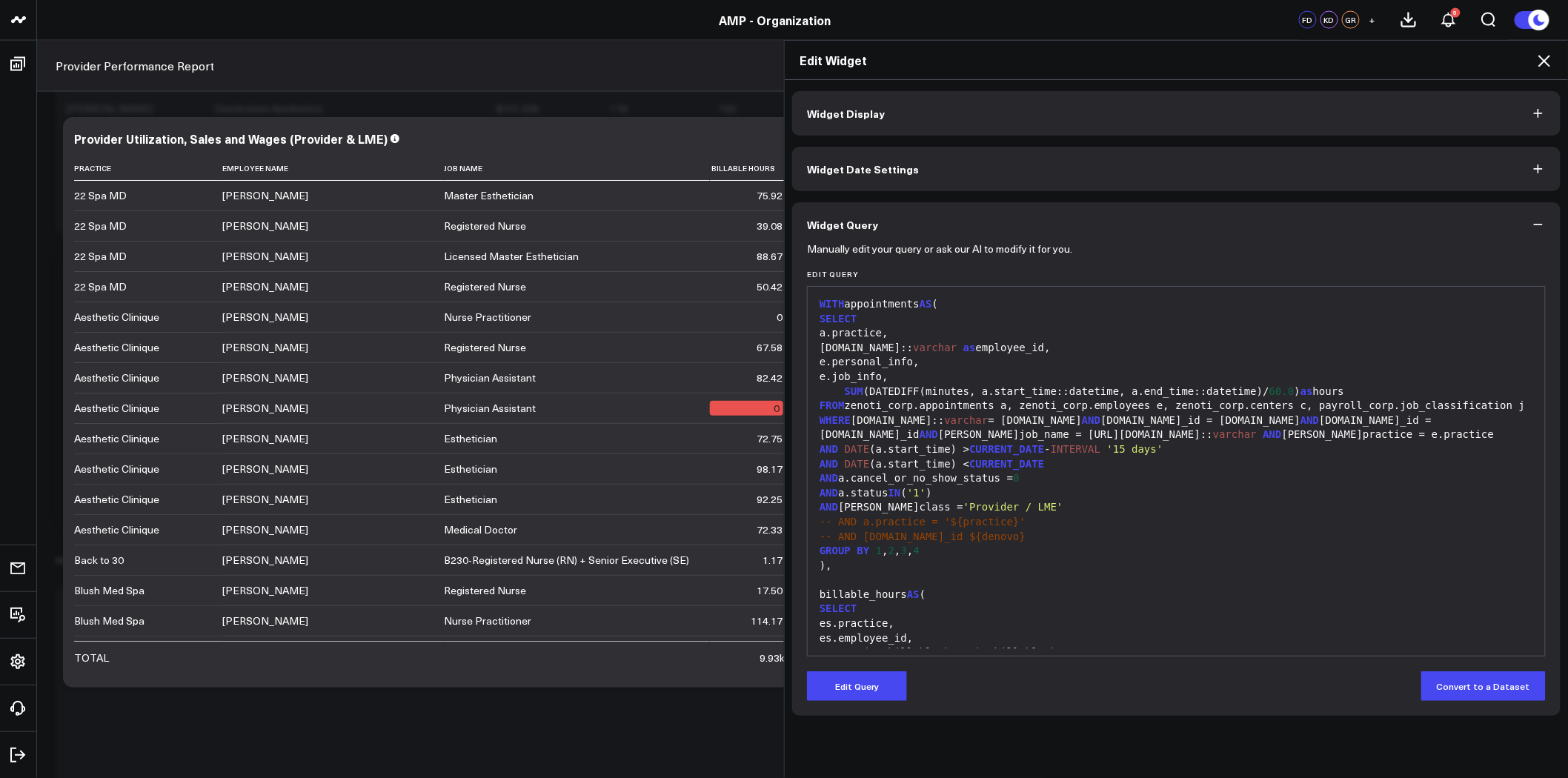
click at [1537, 224] on icon "button" at bounding box center [1538, 225] width 9 height 2
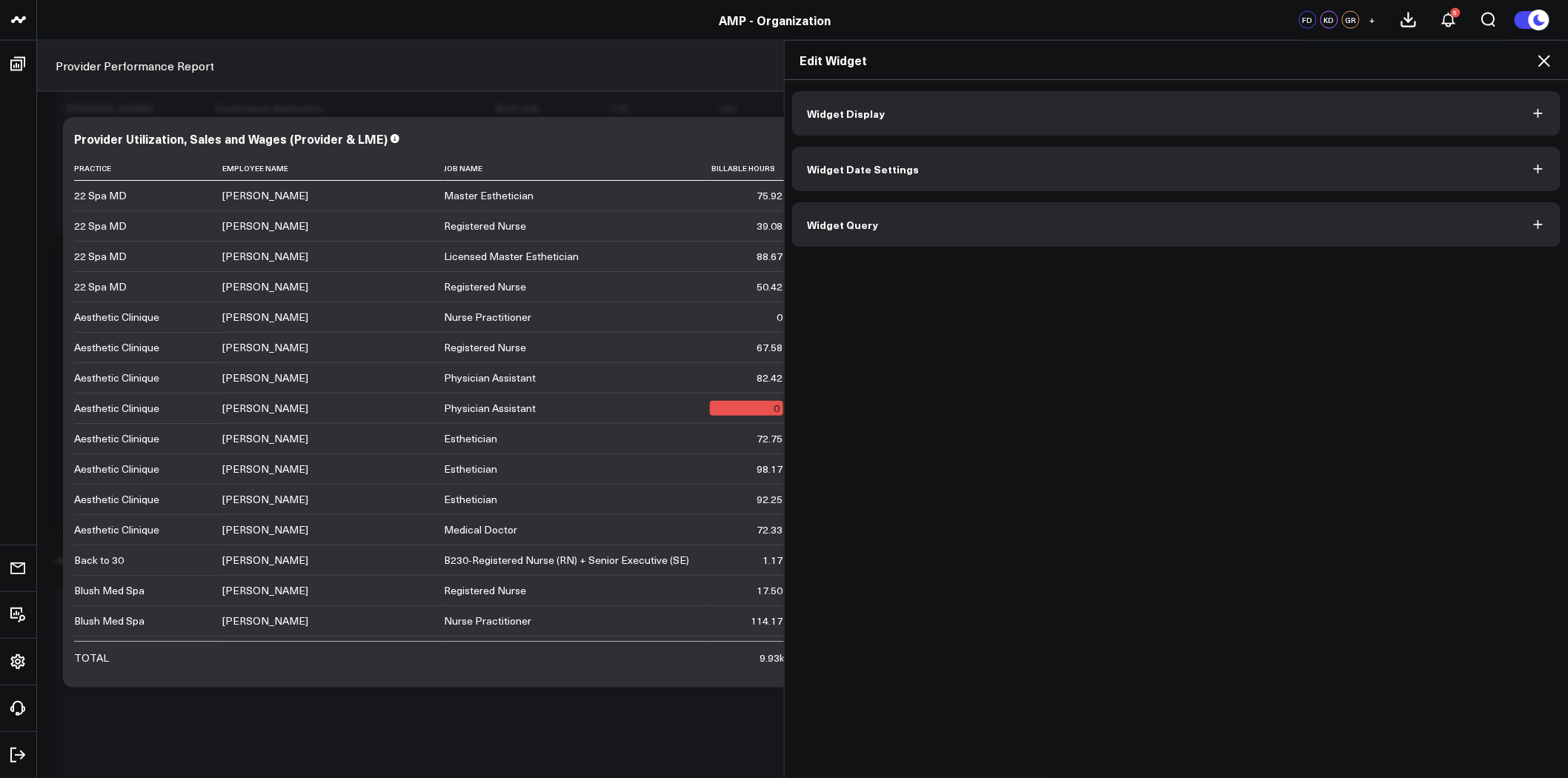
click at [1543, 60] on icon at bounding box center [1544, 61] width 12 height 12
